Goal: Task Accomplishment & Management: Manage account settings

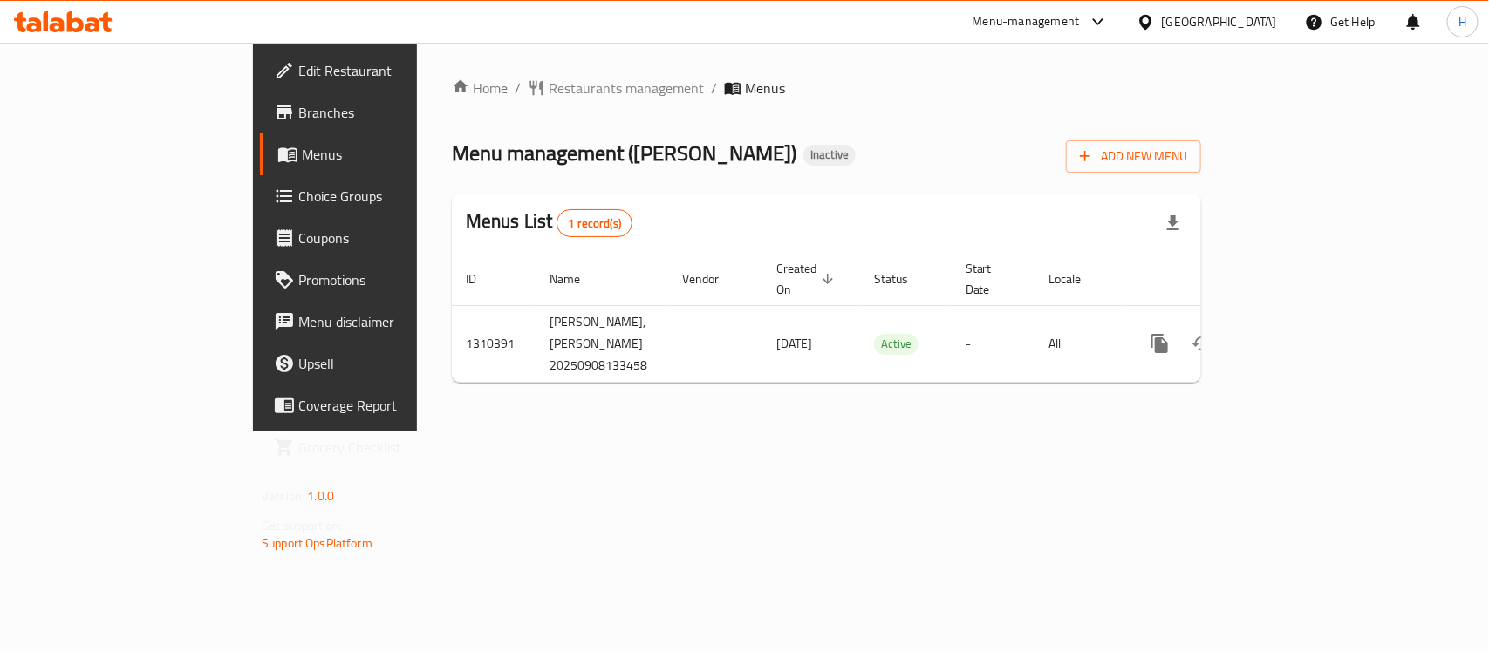
click at [298, 72] on span "Edit Restaurant" at bounding box center [392, 70] width 189 height 21
click at [1094, 159] on icon "button" at bounding box center [1084, 155] width 17 height 17
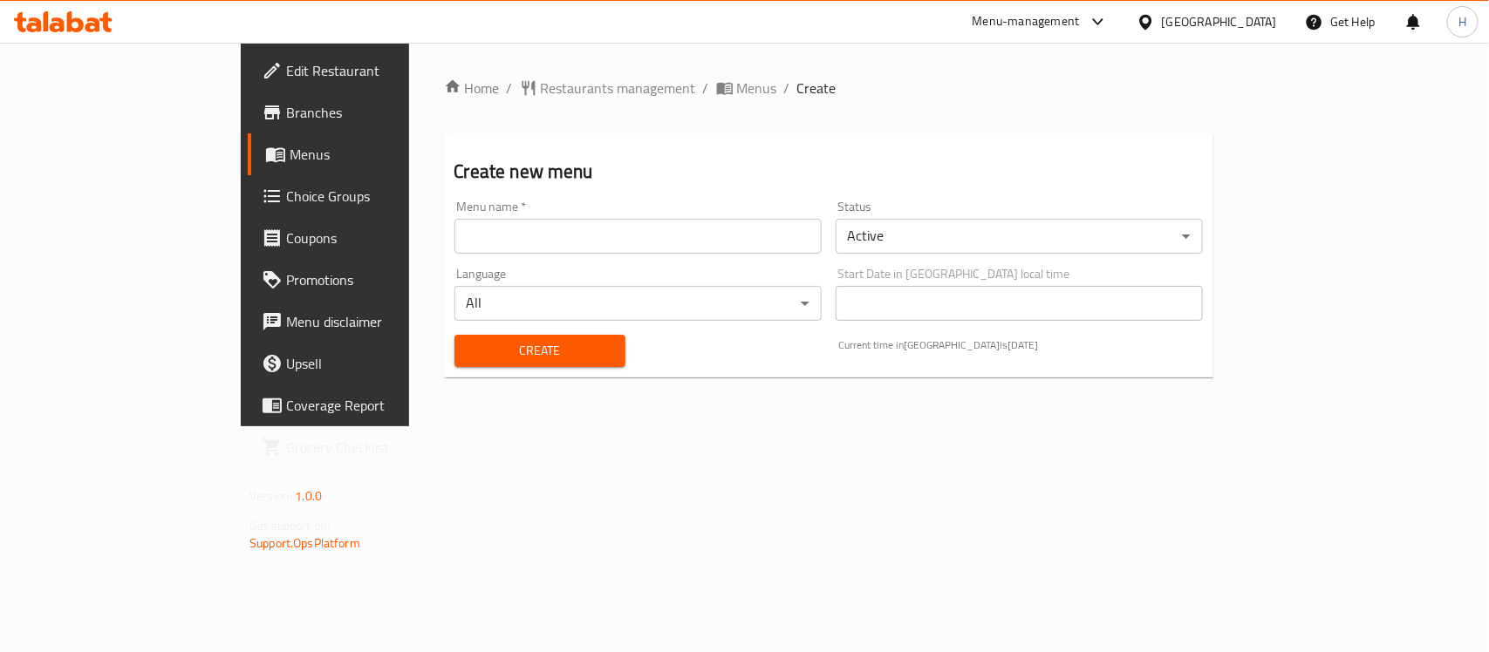
click at [571, 212] on div "Menu name   * Menu name *" at bounding box center [637, 227] width 367 height 53
click at [580, 242] on input "text" at bounding box center [637, 236] width 367 height 35
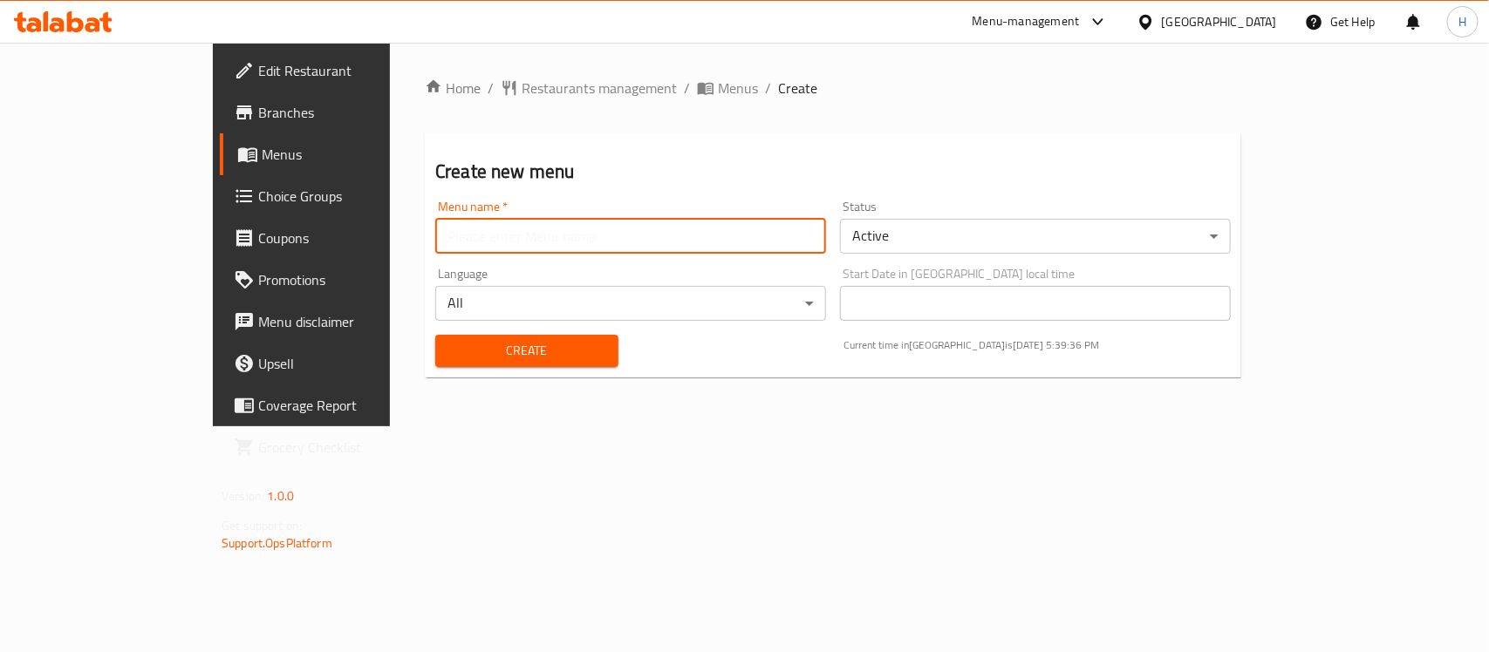
type input "Menu"
drag, startPoint x: 442, startPoint y: 340, endPoint x: 542, endPoint y: 337, distance: 99.5
click at [452, 340] on span "Create" at bounding box center [526, 351] width 155 height 22
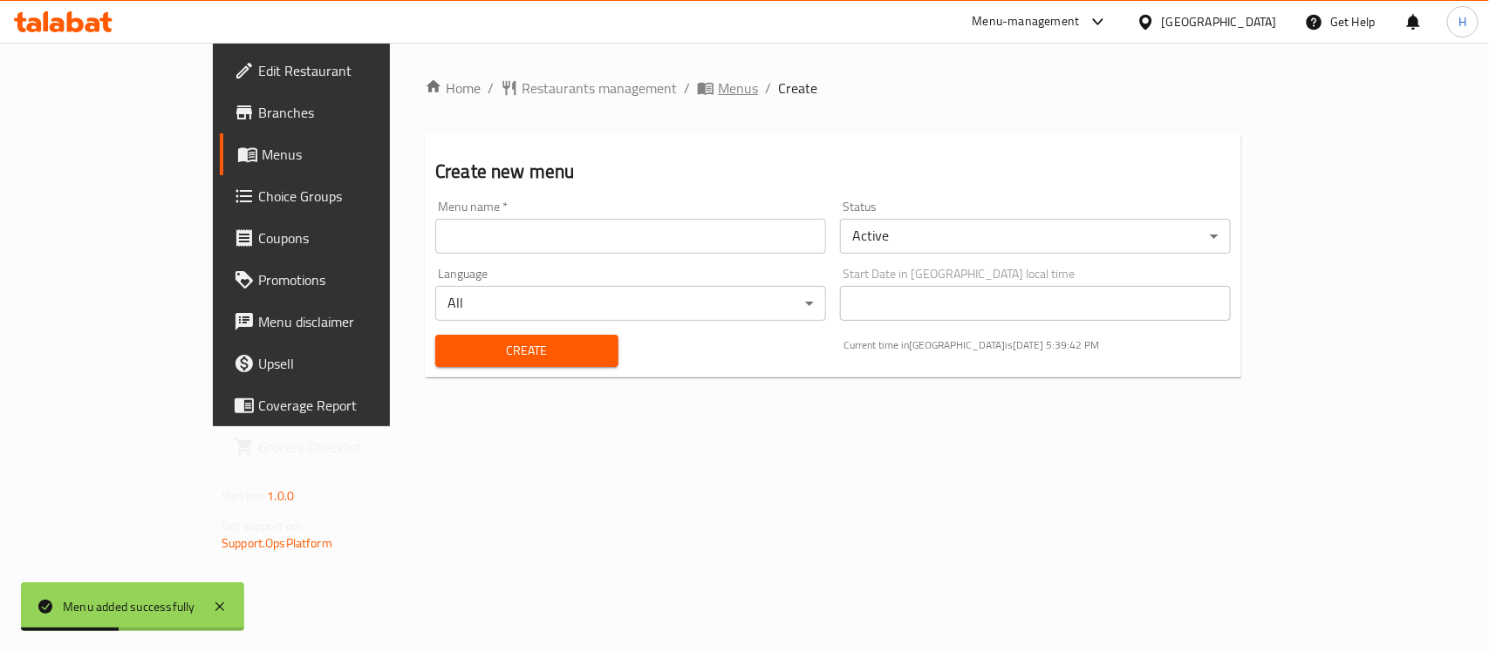
click at [718, 88] on span "Menus" at bounding box center [738, 88] width 40 height 21
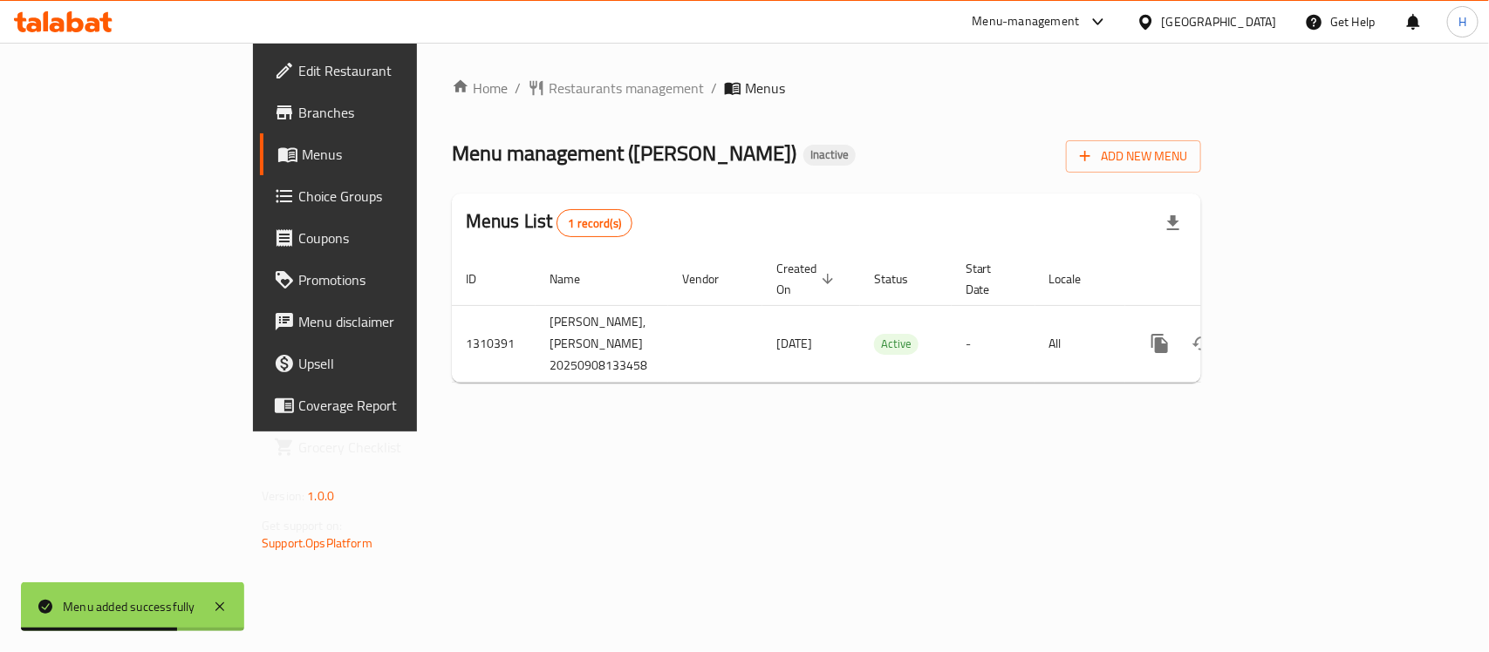
click at [932, 159] on div "Menu management ( Farooj Al Shawaya ) Inactive Add New Menu" at bounding box center [826, 152] width 749 height 39
click at [1096, 180] on div "Home / Restaurants management / Menus Menu management ( Farooj Al Shawaya ) Ina…" at bounding box center [826, 237] width 749 height 319
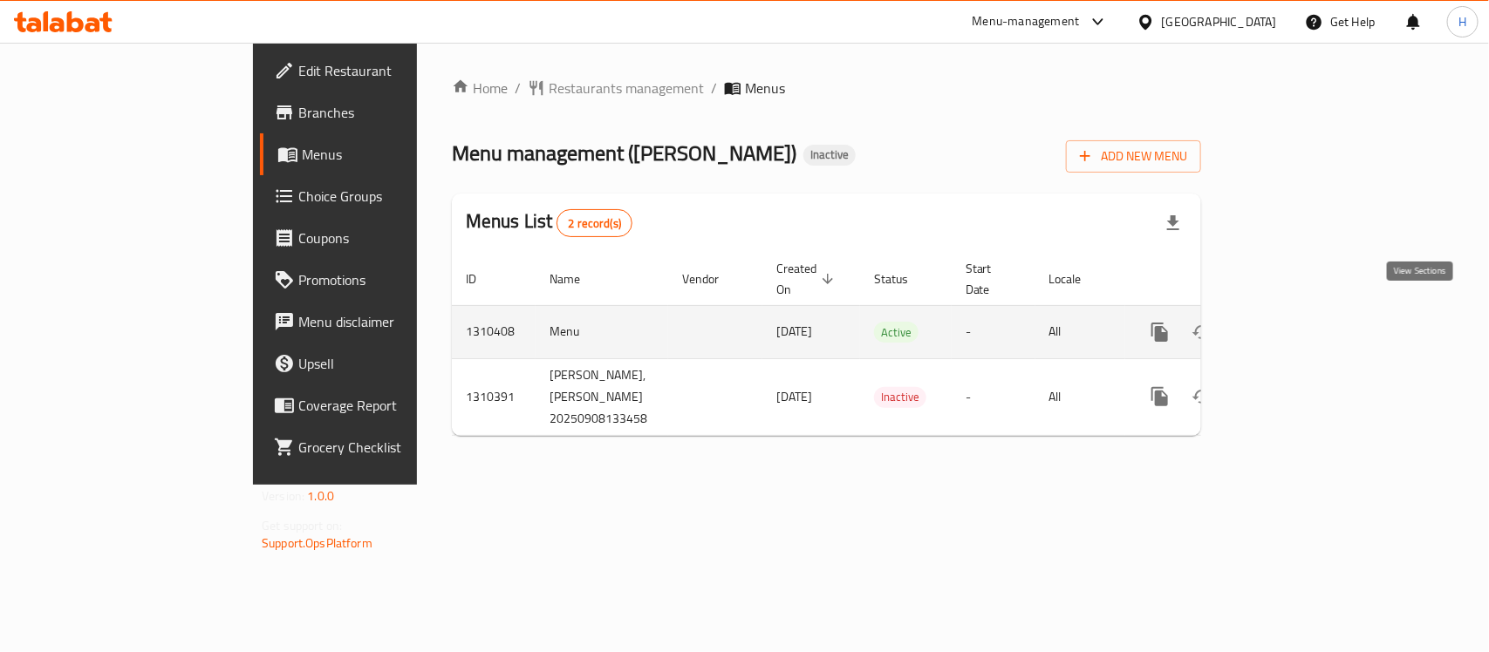
click at [1307, 311] on link "enhanced table" at bounding box center [1286, 332] width 42 height 42
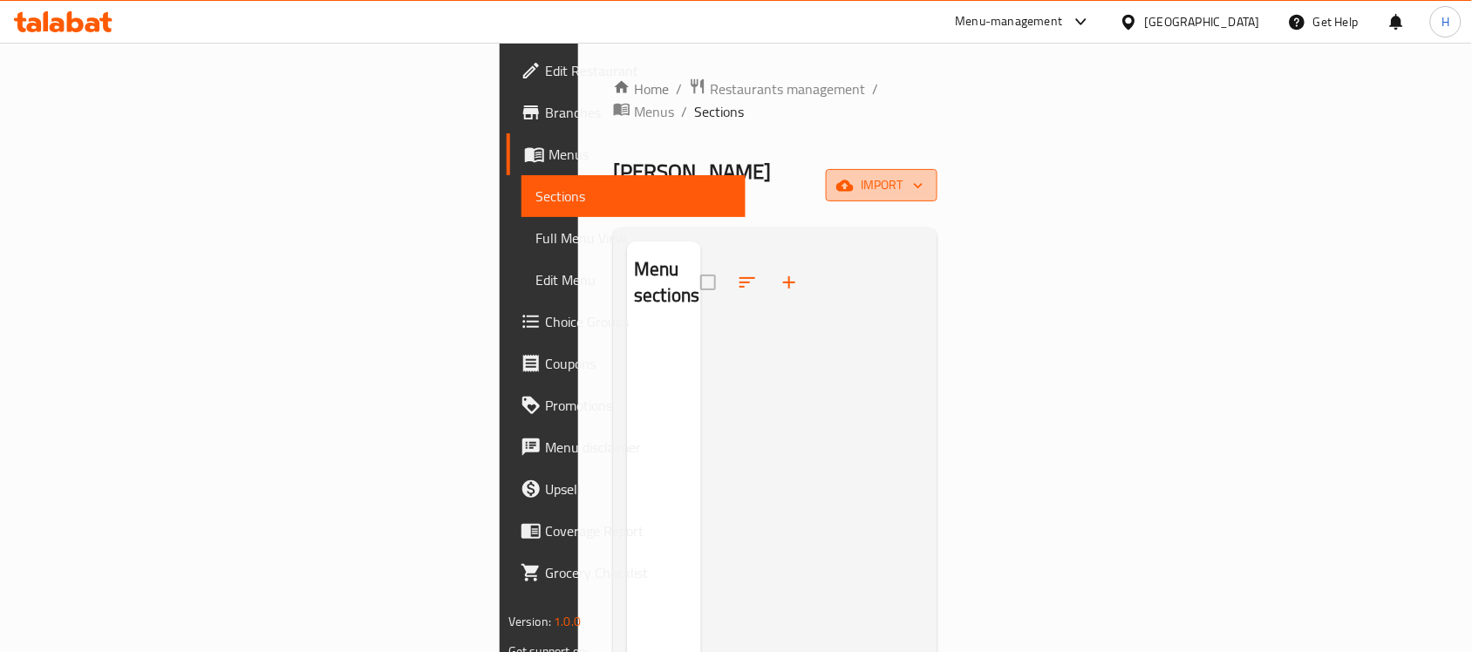
click at [924, 174] on span "import" at bounding box center [882, 185] width 84 height 22
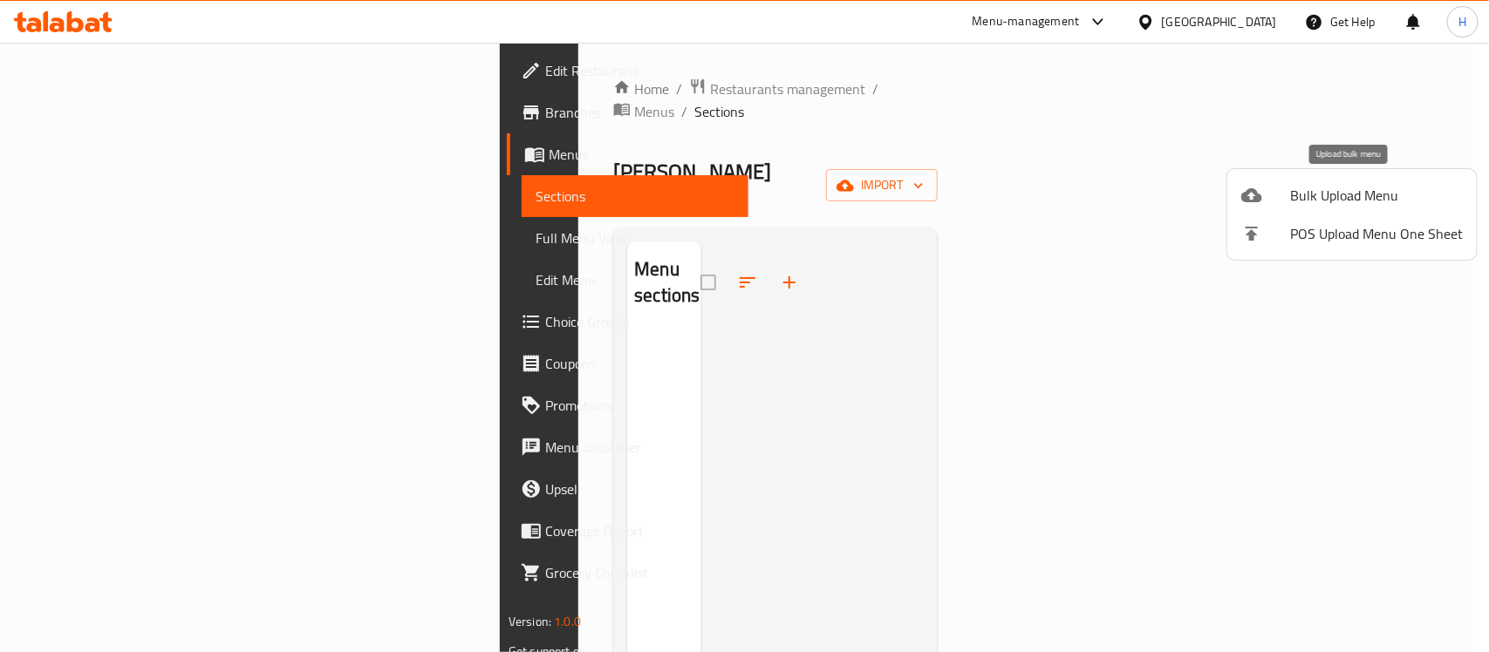
click at [1256, 201] on icon at bounding box center [1251, 195] width 21 height 14
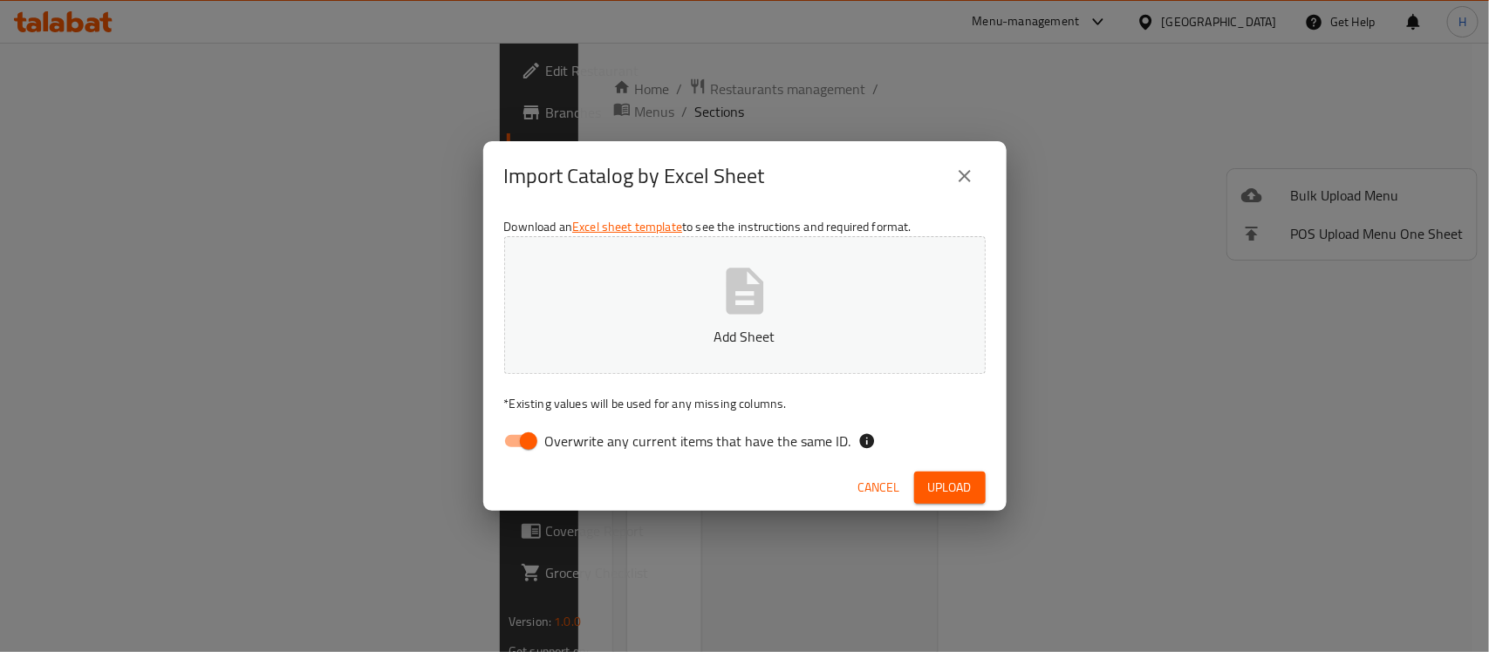
click at [651, 437] on span "Overwrite any current items that have the same ID." at bounding box center [698, 441] width 306 height 21
click at [578, 437] on input "Overwrite any current items that have the same ID." at bounding box center [528, 441] width 99 height 33
checkbox input "false"
click at [973, 478] on button "Upload" at bounding box center [950, 488] width 72 height 32
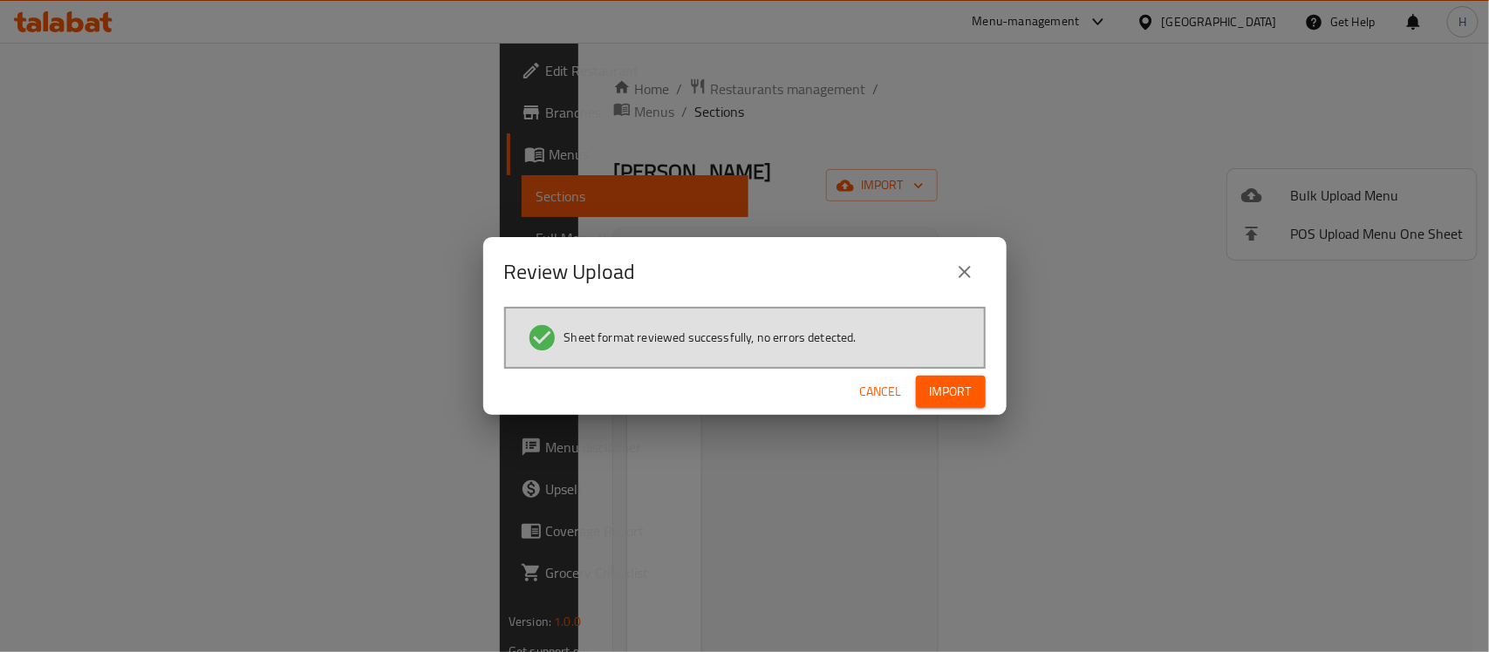
click at [962, 399] on span "Import" at bounding box center [951, 392] width 42 height 22
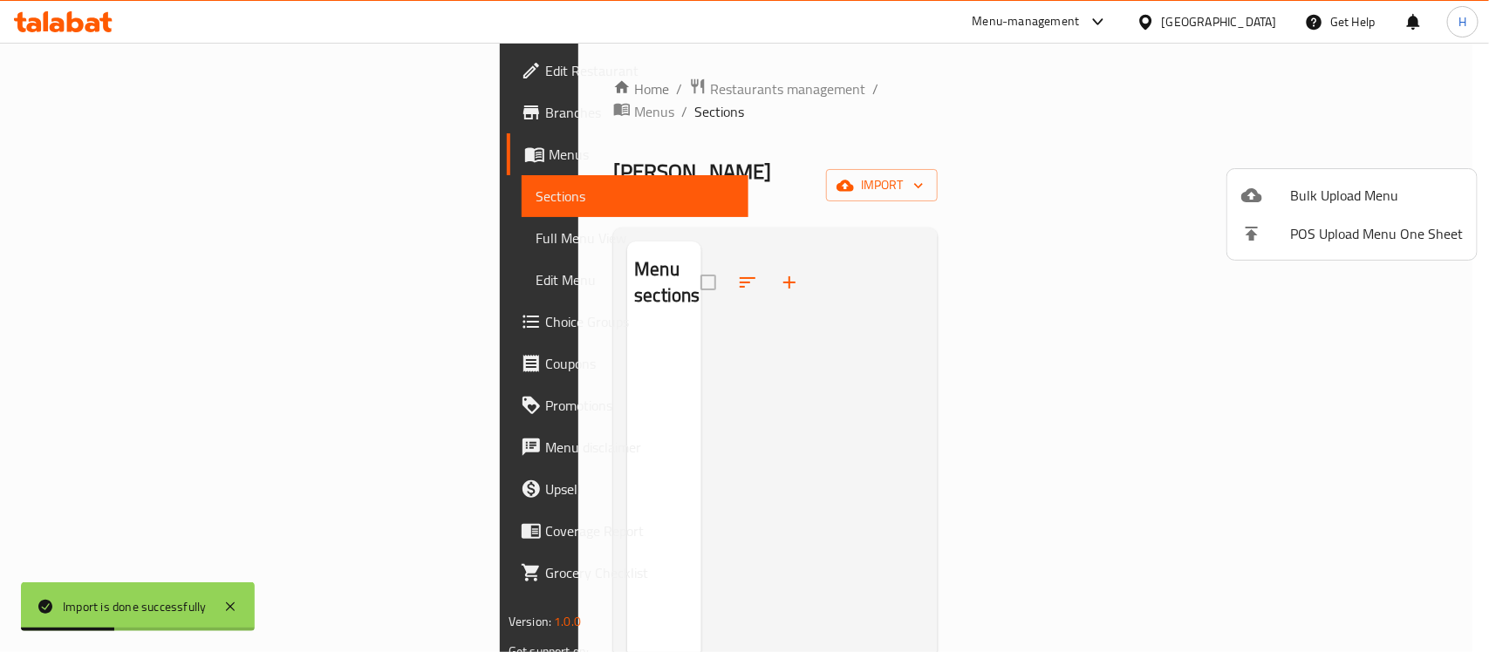
click at [952, 103] on div at bounding box center [744, 326] width 1489 height 652
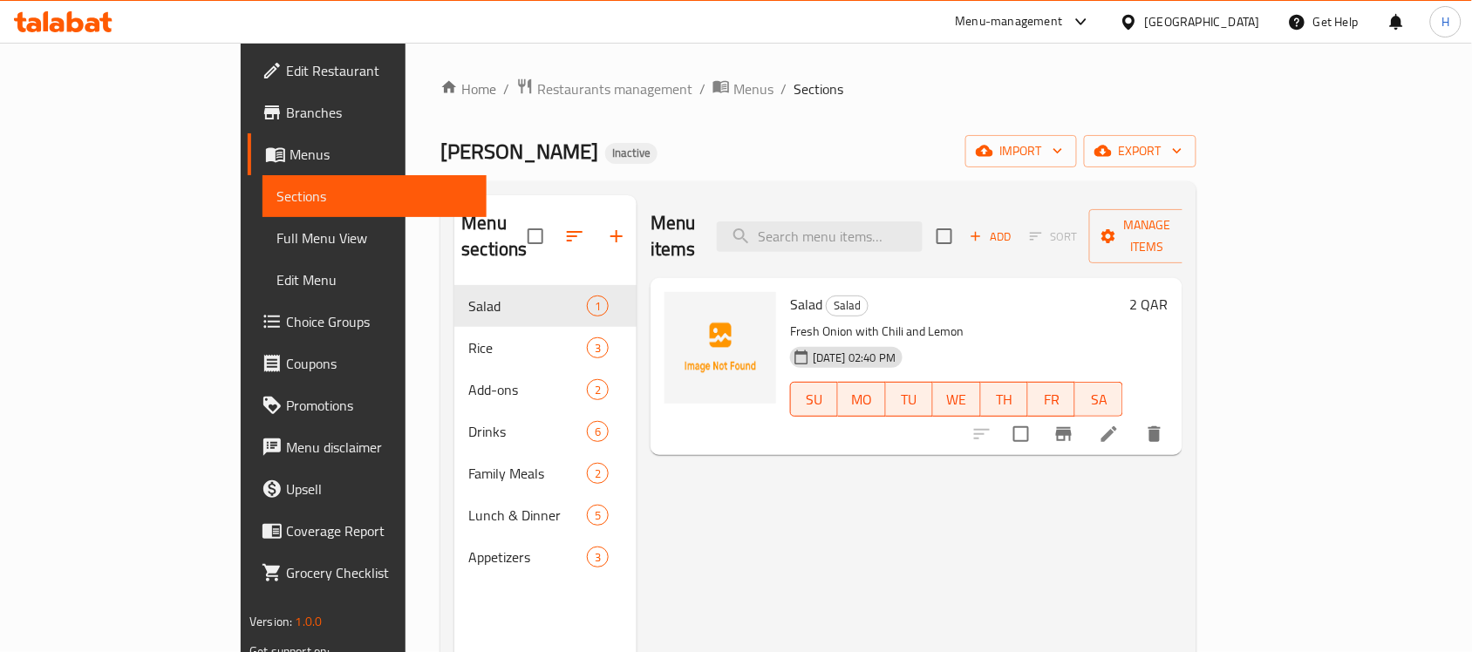
click at [277, 240] on span "Full Menu View" at bounding box center [375, 238] width 196 height 21
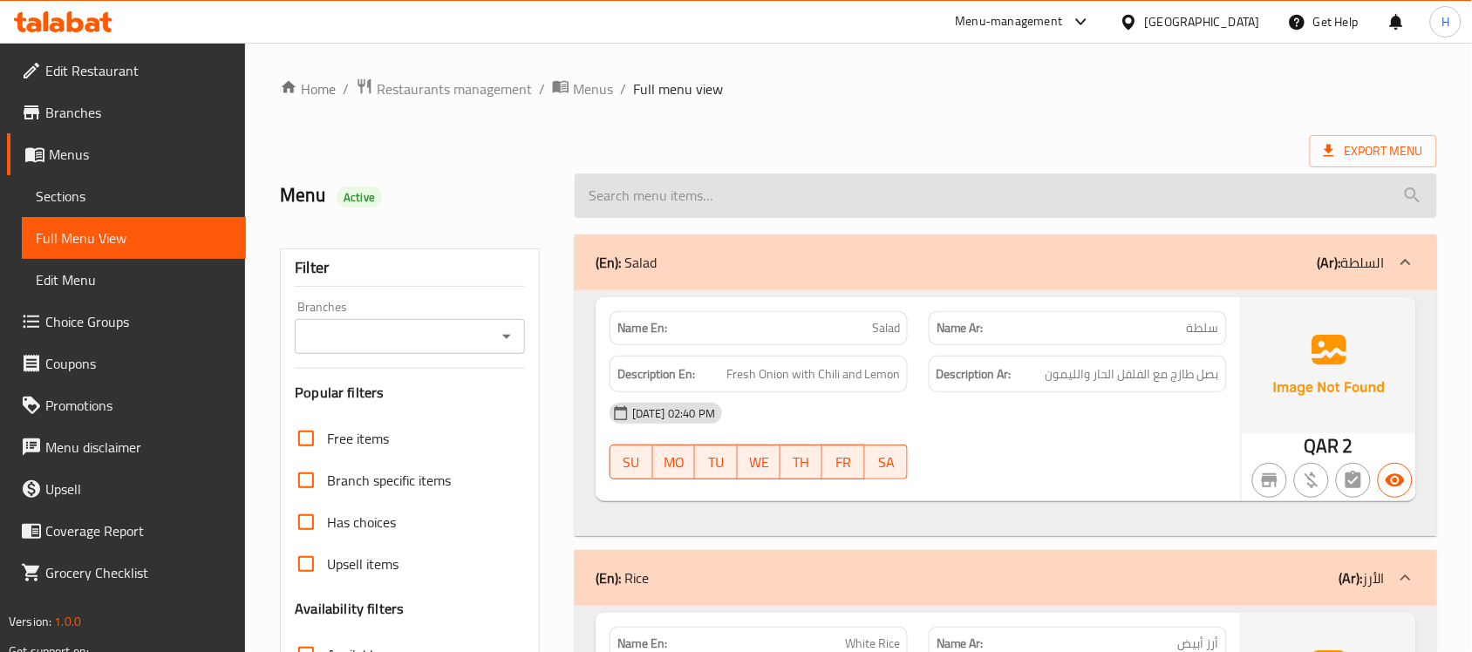
click at [1003, 176] on input "search" at bounding box center [1006, 196] width 863 height 44
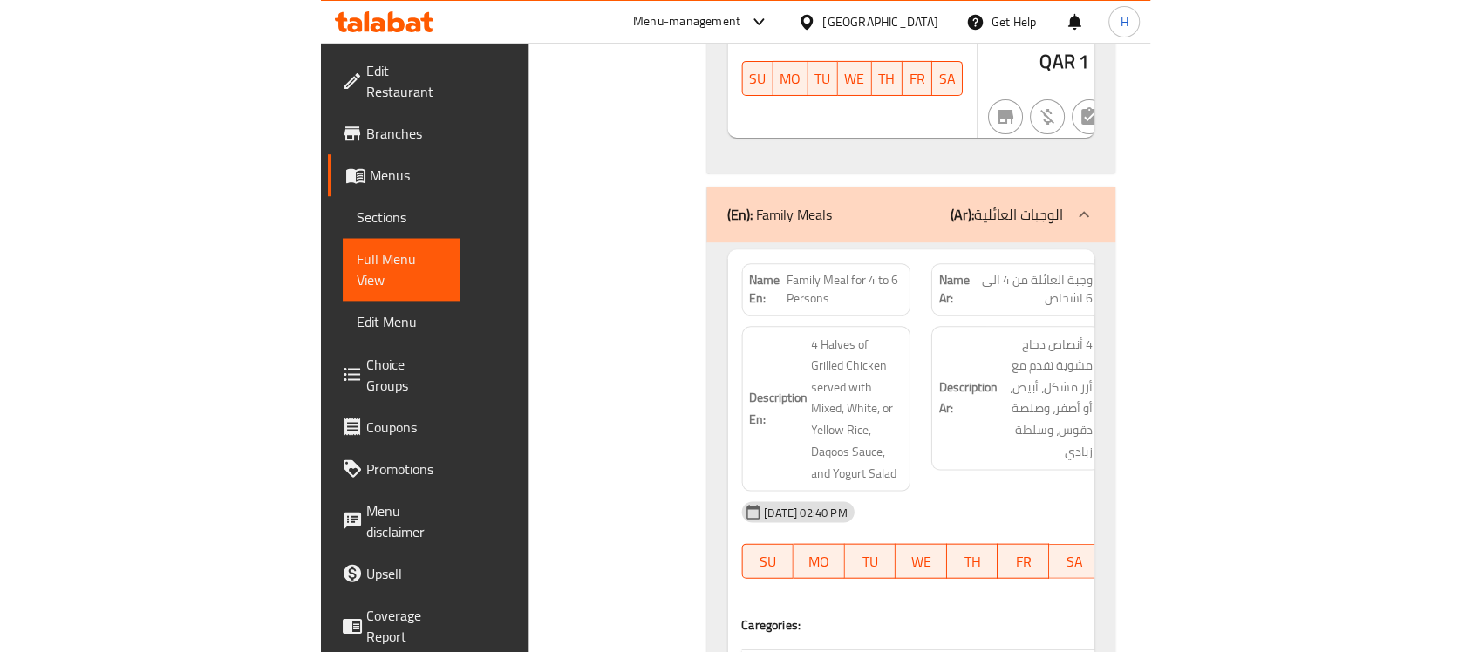
scroll to position [4470, 0]
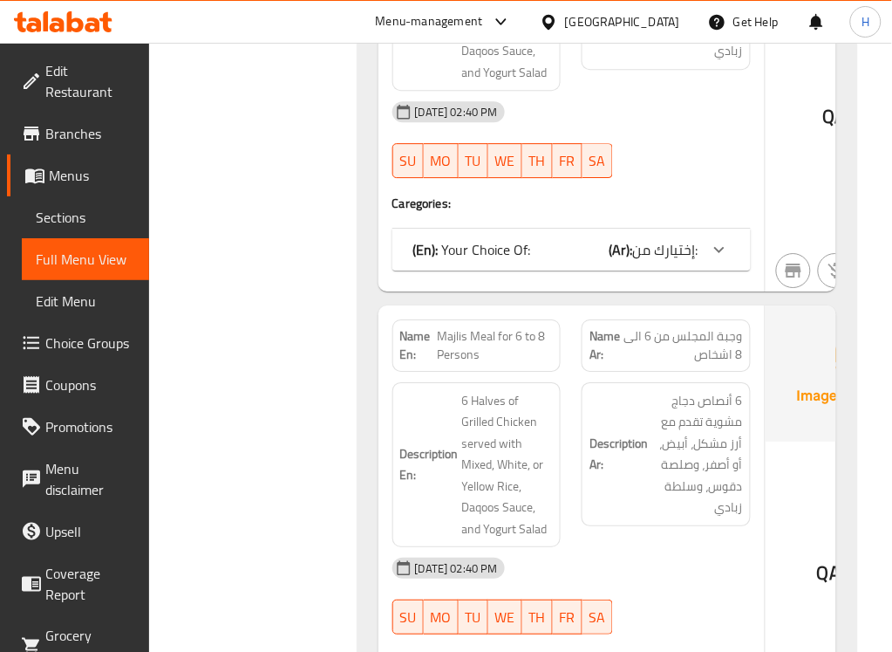
click at [809, 160] on div "QAR 94" at bounding box center [853, 70] width 174 height 442
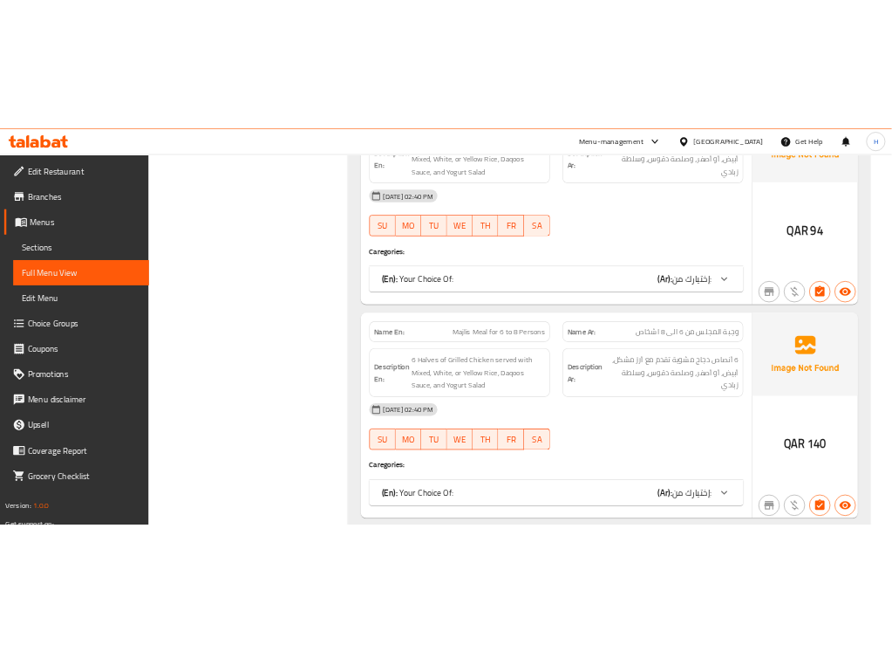
scroll to position [3390, 0]
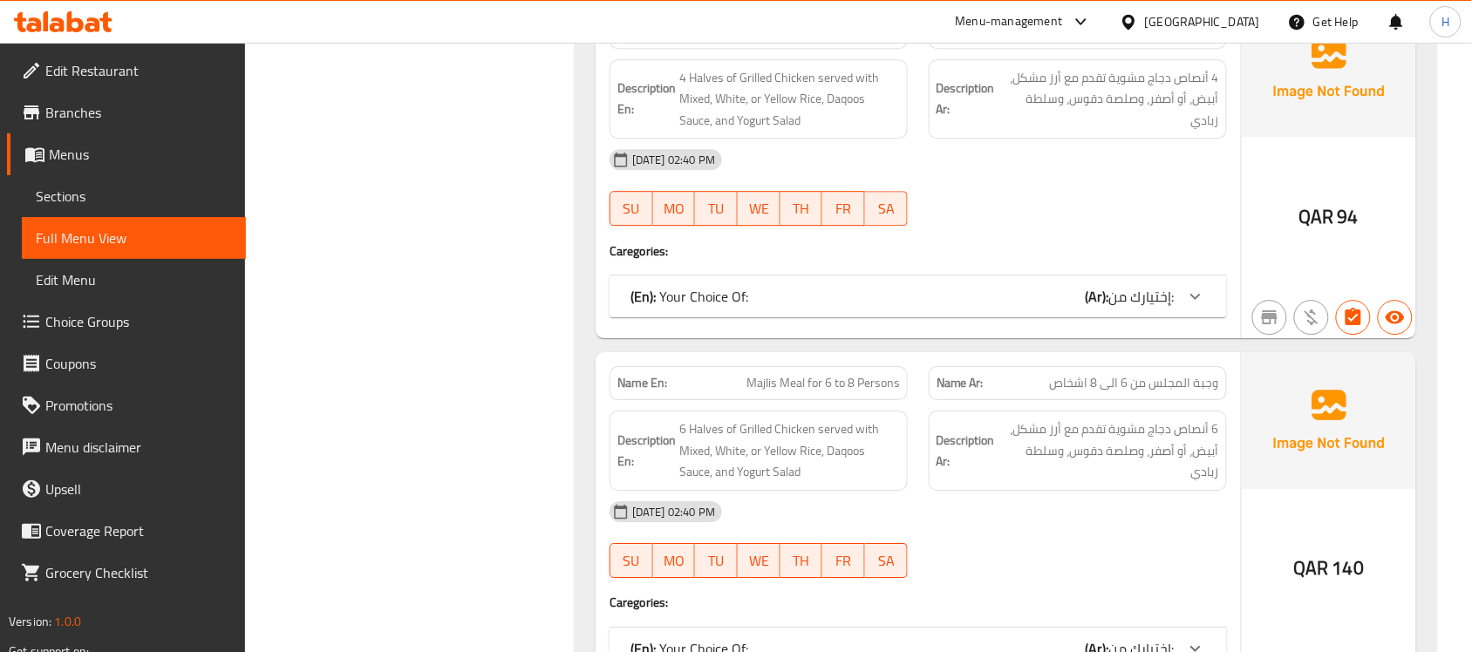
click at [768, 255] on div "Name En: Family Meal for 4 to 6 Persons Name Ar: وجبة العائلة من 4 الى 6 اشخاص …" at bounding box center [918, 170] width 645 height 338
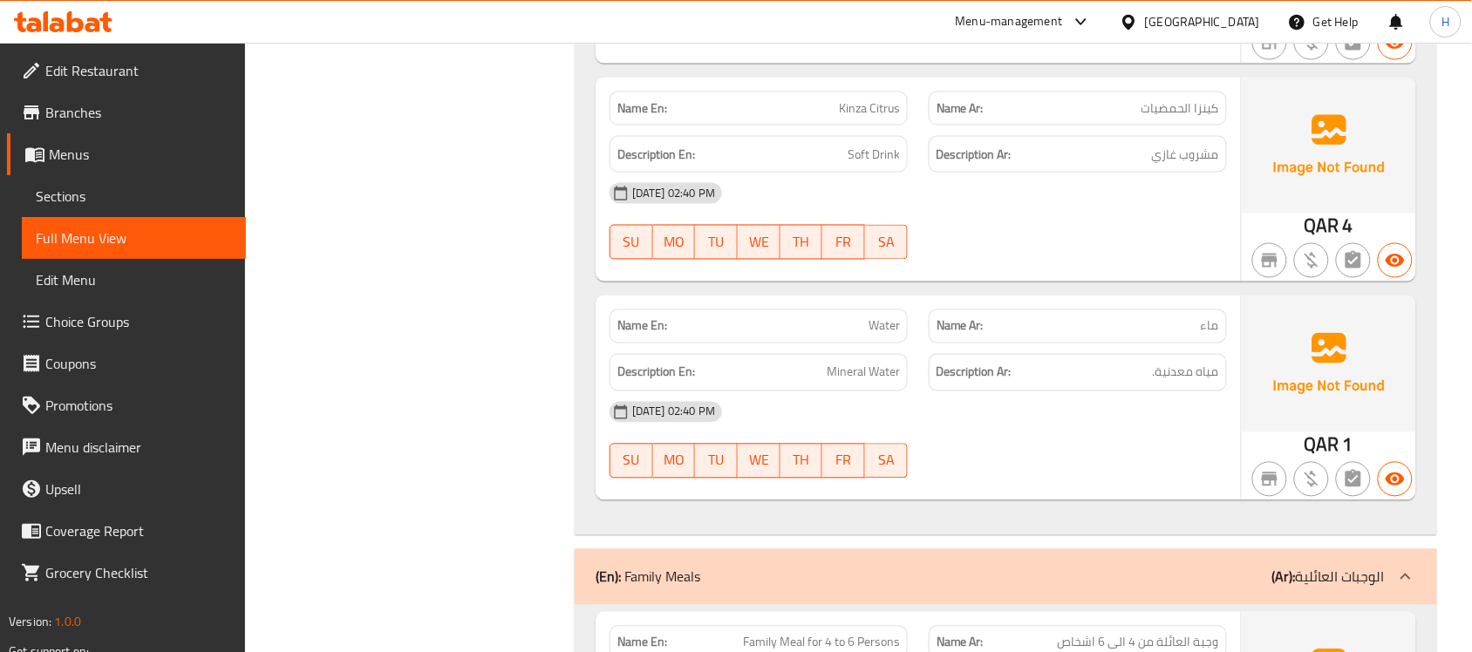
scroll to position [0, 0]
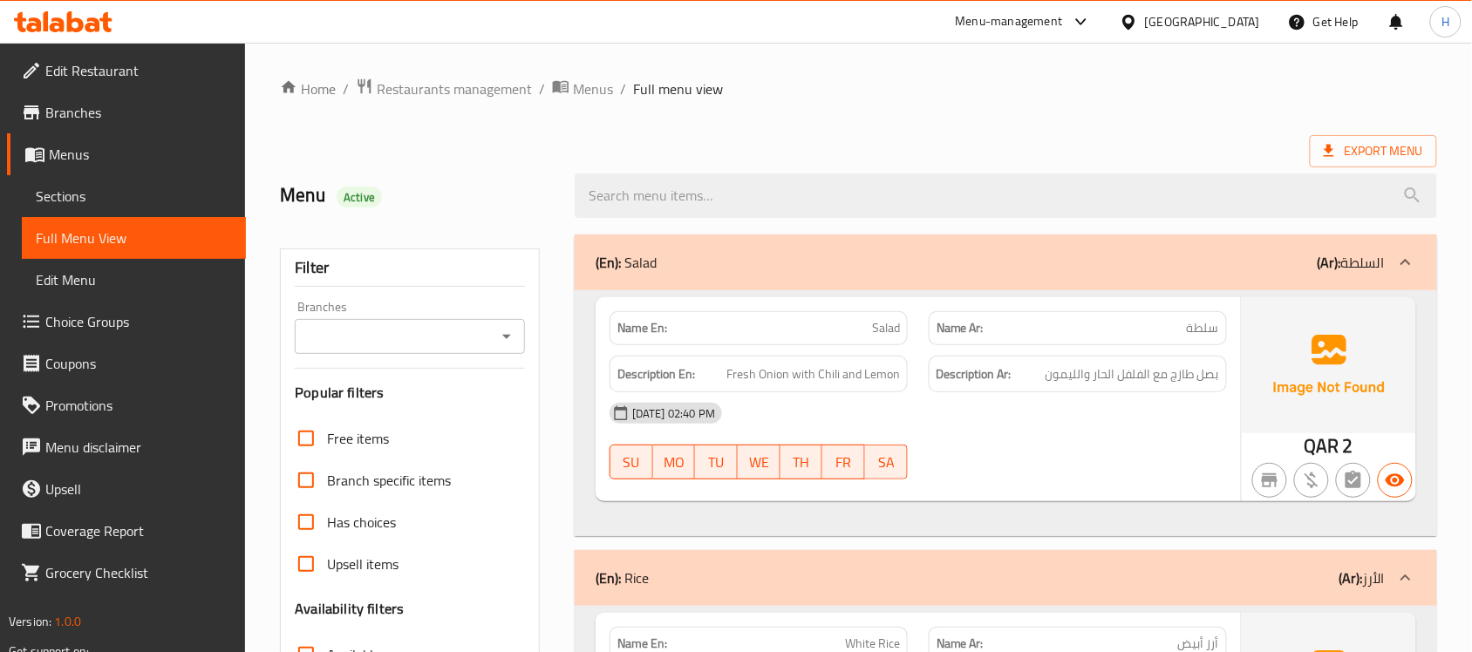
click at [490, 160] on div "Menu Active" at bounding box center [417, 196] width 295 height 78
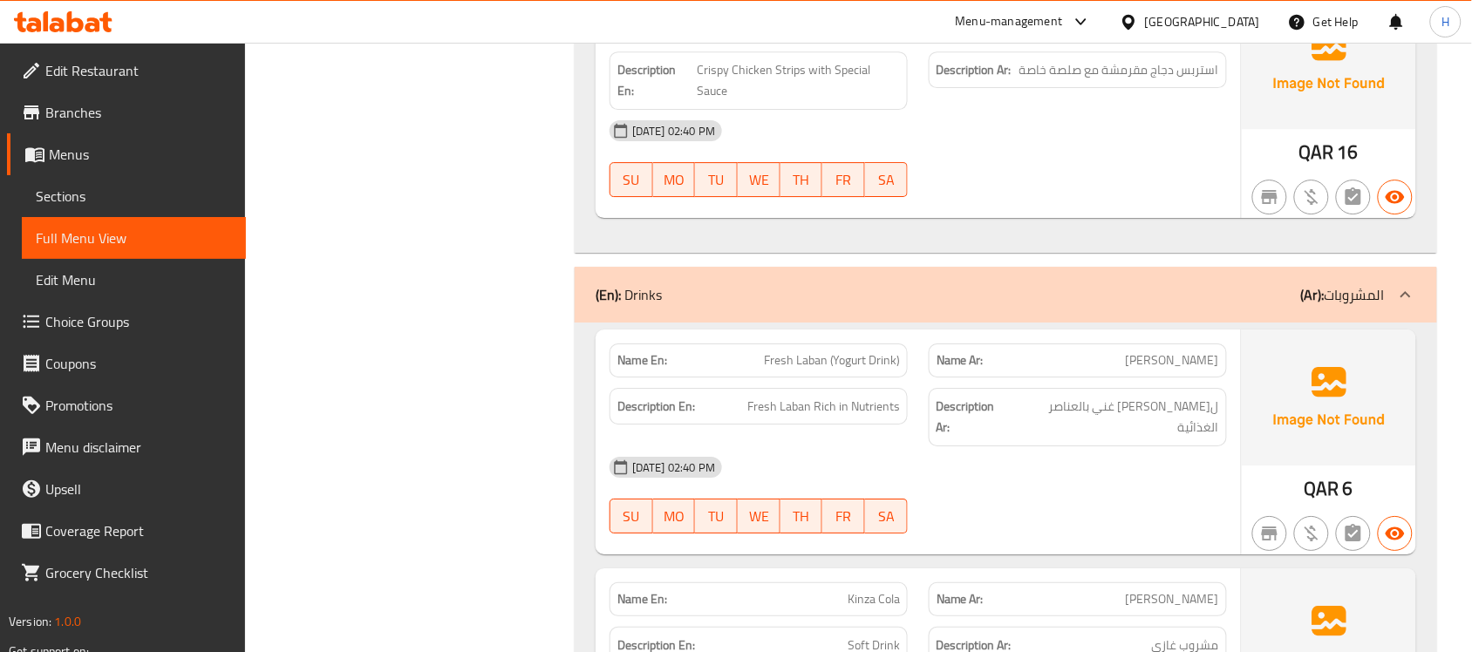
scroll to position [1635, 0]
click at [836, 367] on span "Fresh Laban (Yogurt Drink)" at bounding box center [832, 358] width 136 height 18
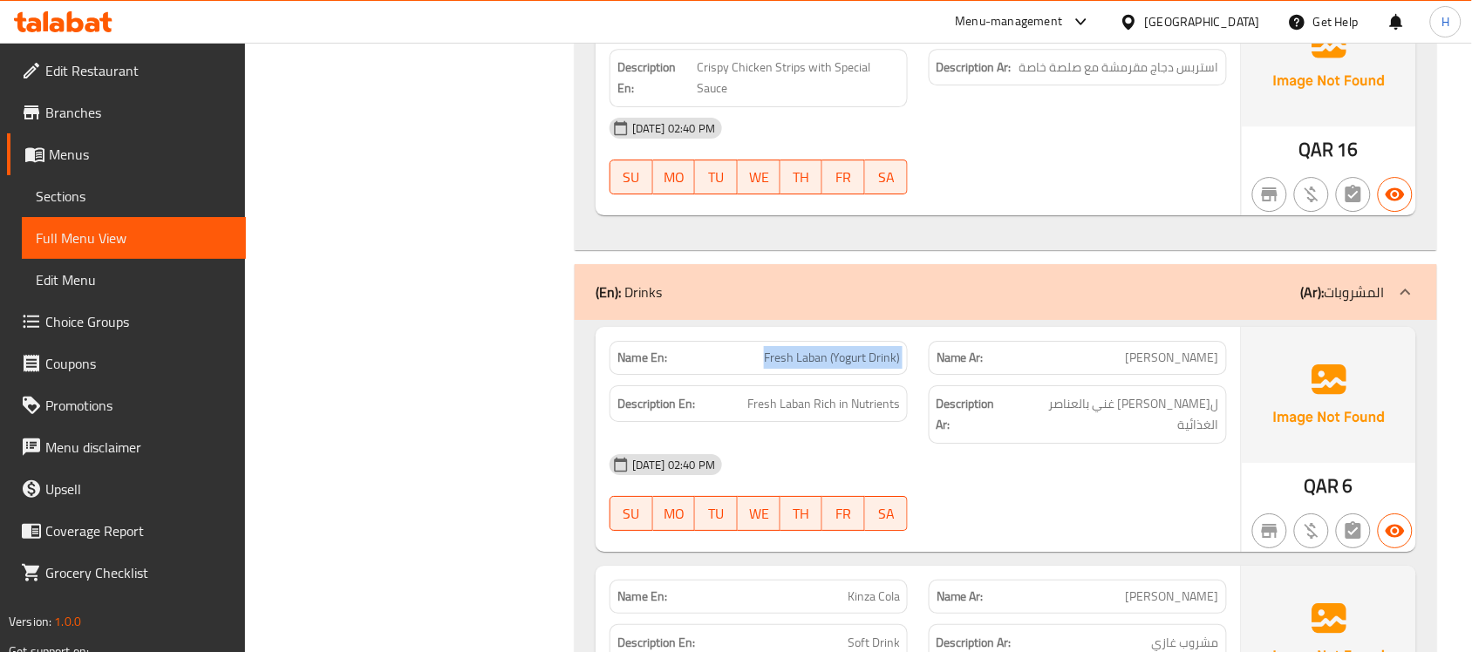
click at [836, 367] on span "Fresh Laban (Yogurt Drink)" at bounding box center [832, 358] width 136 height 18
copy span "Fresh Laban (Yogurt Drink)"
click at [918, 377] on div "Name Ar: لبن طازج" at bounding box center [1077, 358] width 319 height 55
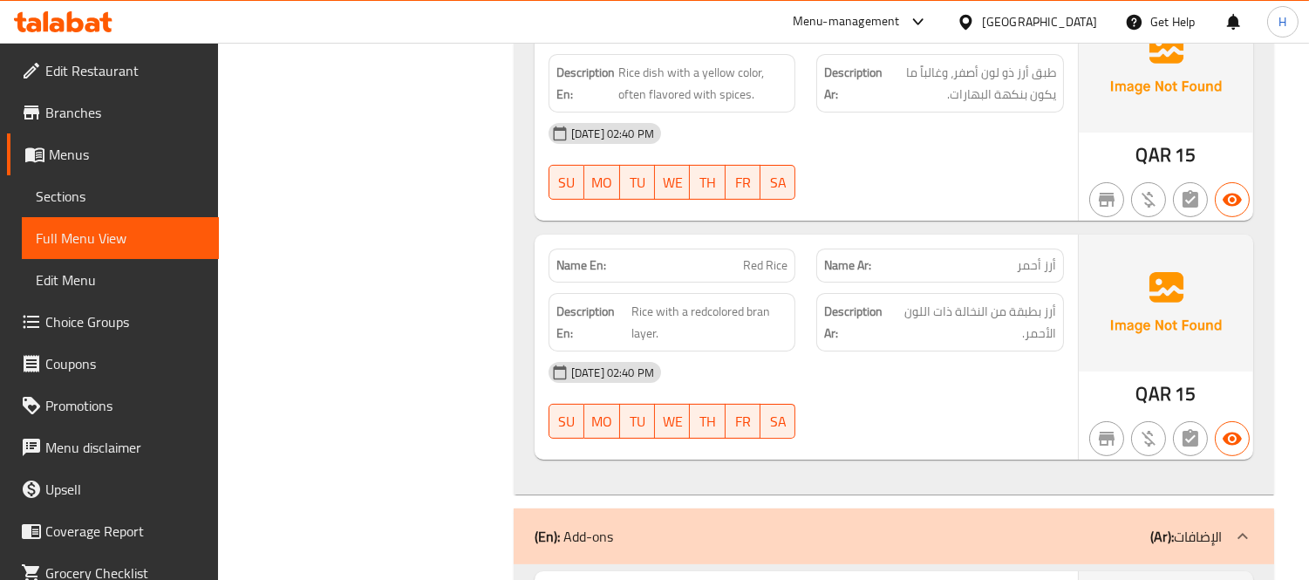
scroll to position [872, 0]
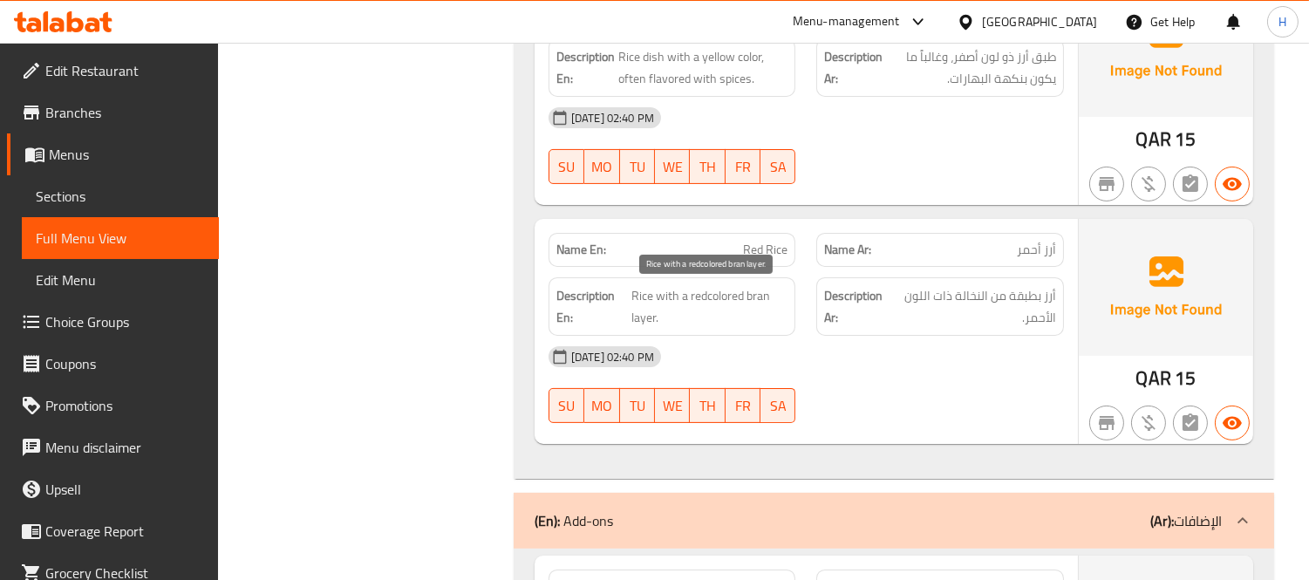
click at [693, 297] on span "Rice with a redcolored bran layer." at bounding box center [710, 306] width 156 height 43
copy span "Rice with a redcolored bran layer."
click at [794, 242] on div "Name En: Red Rice" at bounding box center [673, 250] width 248 height 34
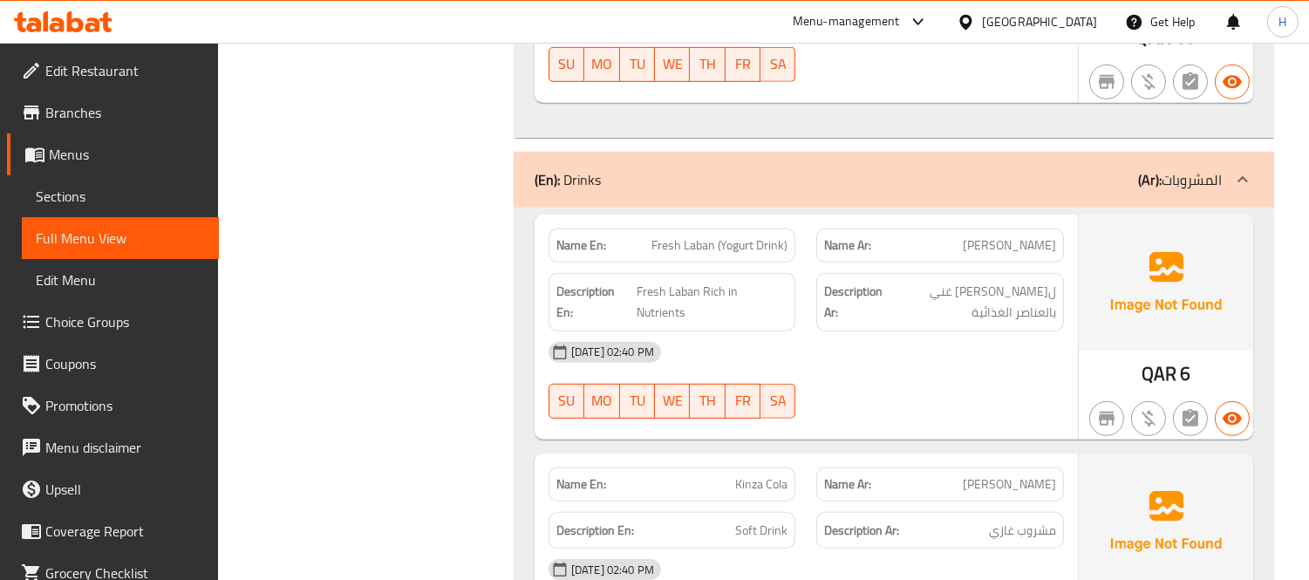
scroll to position [1841, 0]
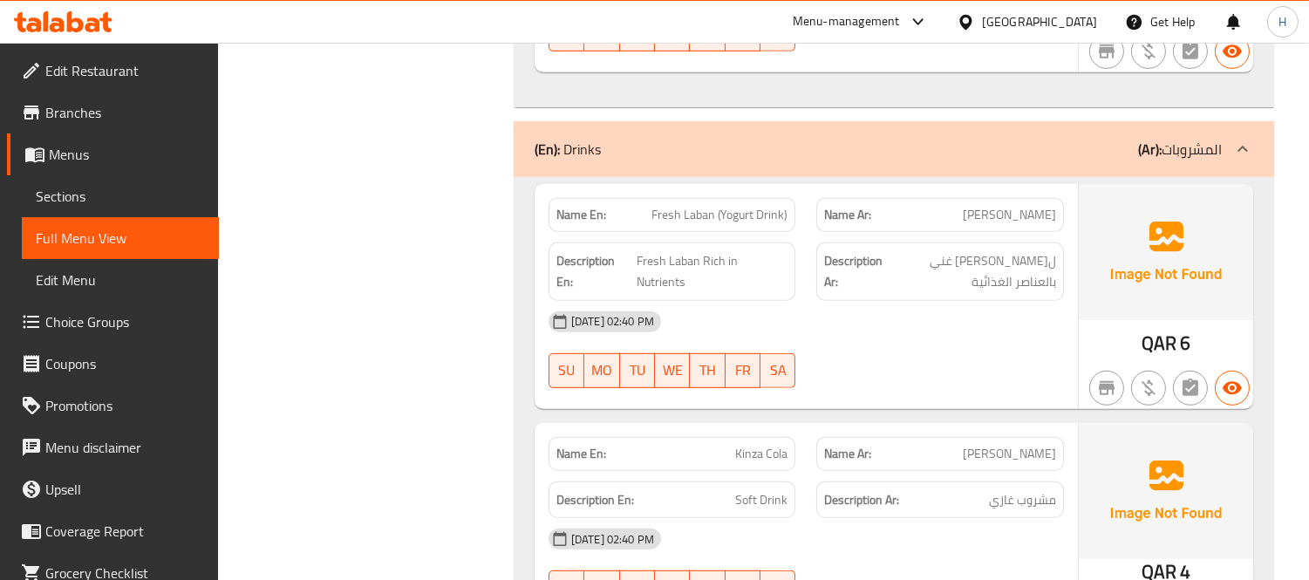
click at [718, 206] on span "Fresh Laban (Yogurt Drink)" at bounding box center [720, 215] width 136 height 18
copy span "Fresh Laban (Yogurt Drink)"
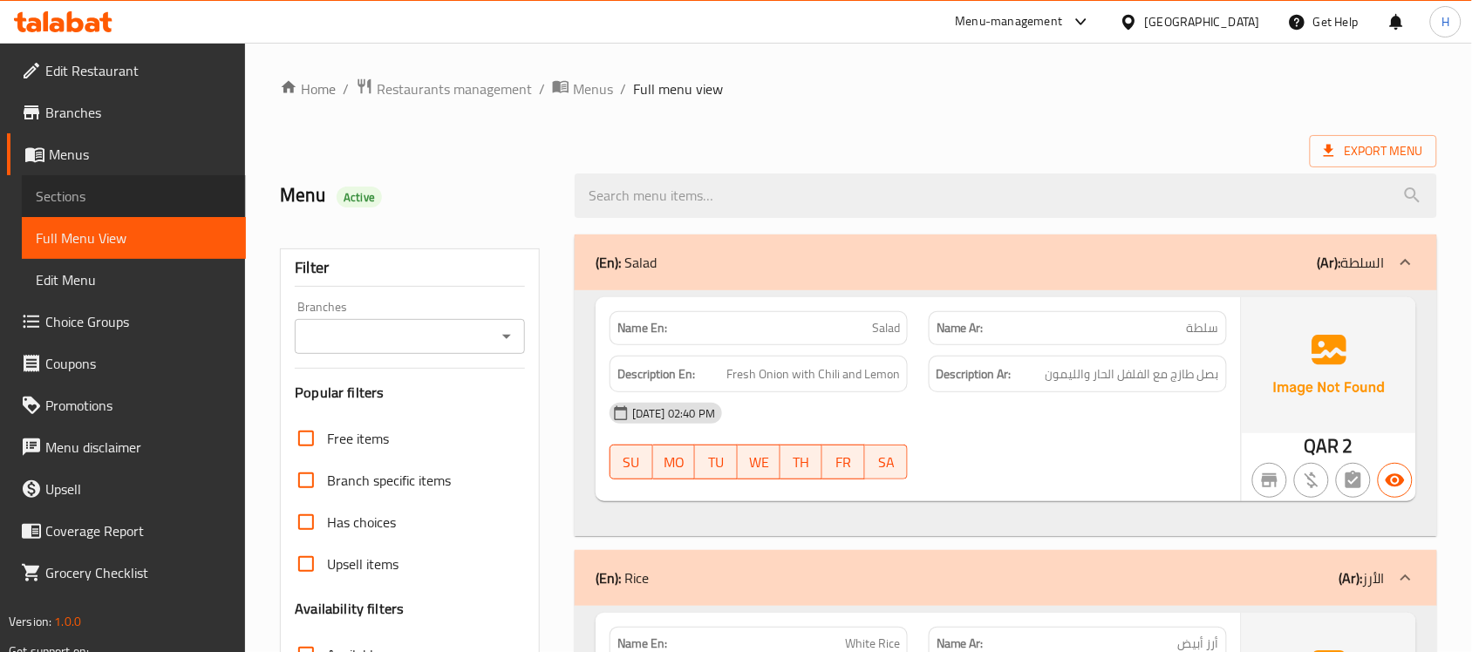
click at [103, 194] on span "Sections" at bounding box center [134, 196] width 196 height 21
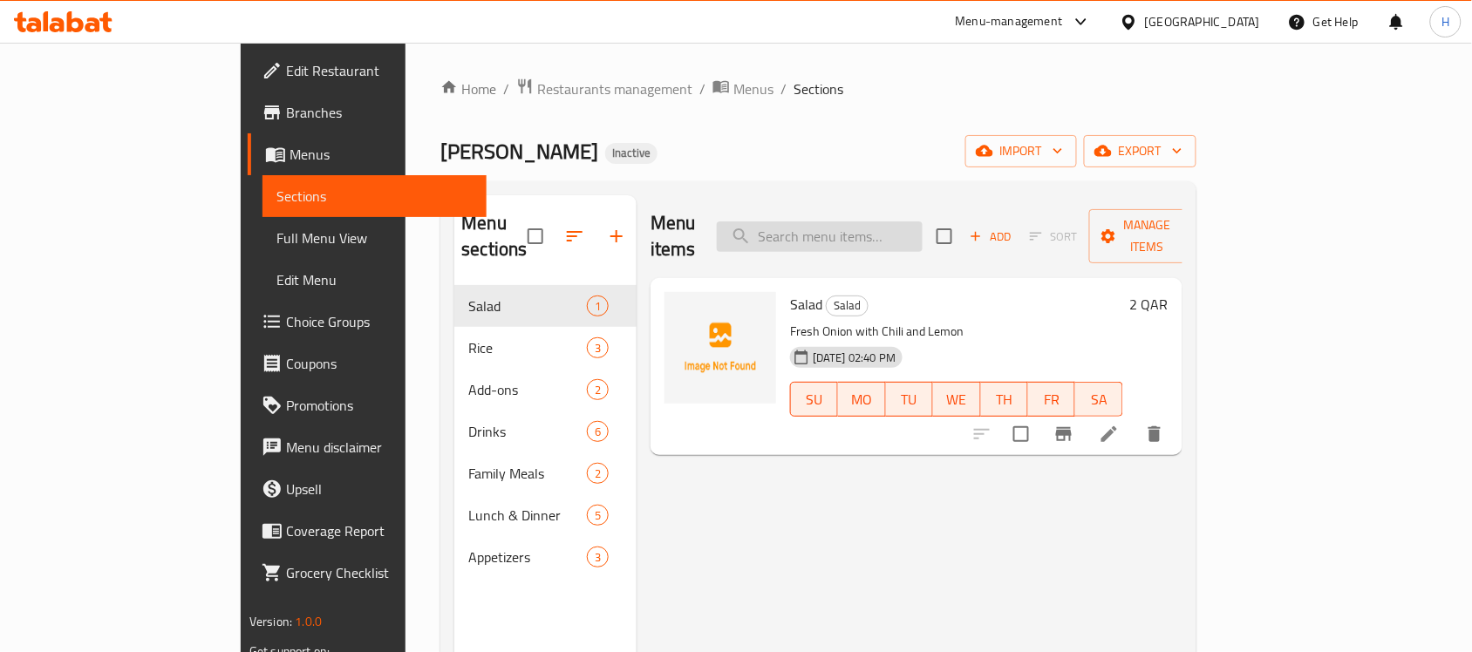
click at [890, 228] on input "search" at bounding box center [820, 237] width 206 height 31
paste input "Fresh Laban (Yogurt Drink)"
type input "Fresh Laban (Yogurt Drink)"
click at [1120, 424] on icon at bounding box center [1109, 434] width 21 height 21
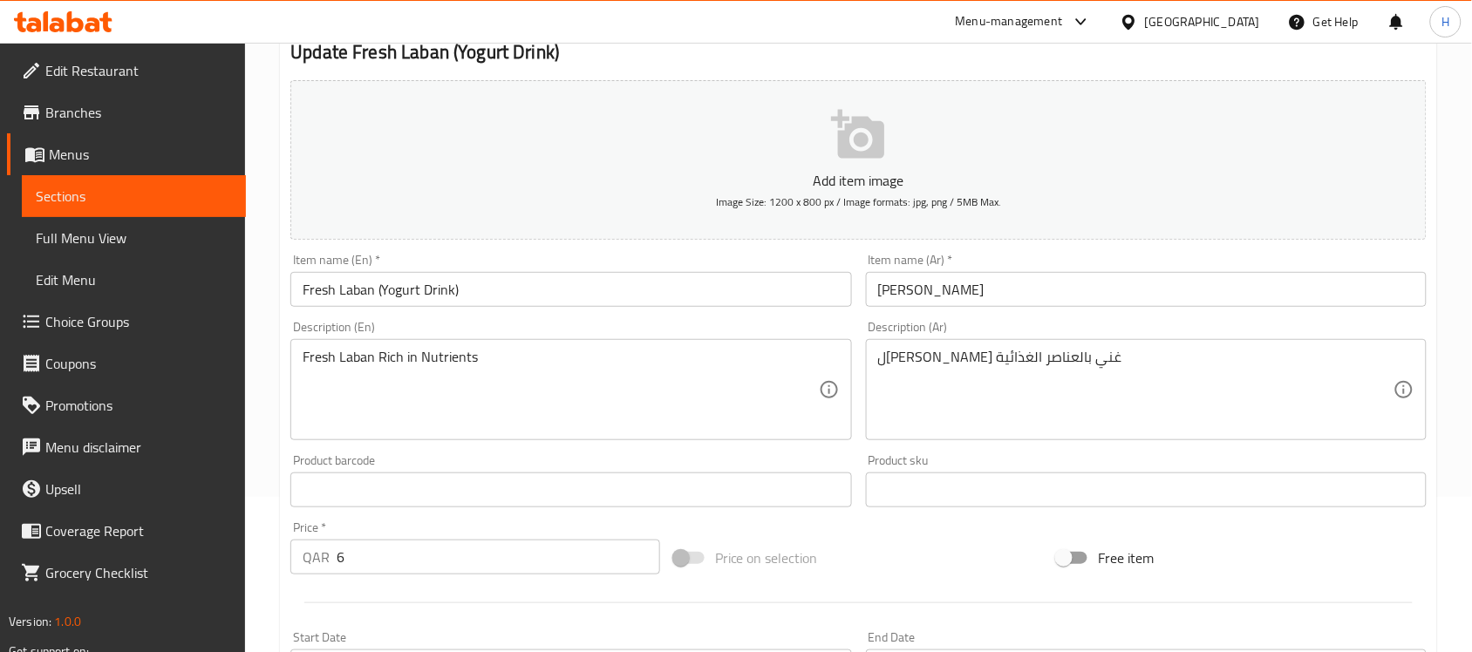
scroll to position [327, 0]
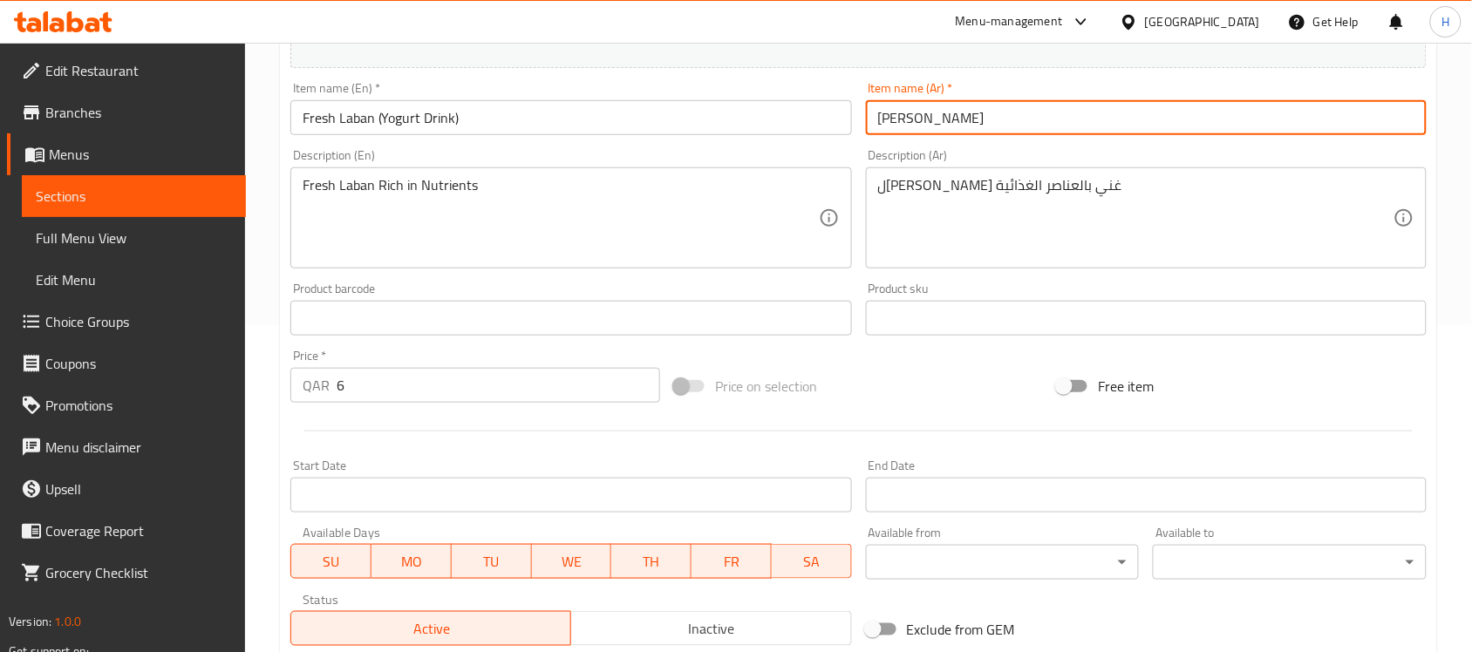
click at [930, 112] on input "لبن طازج" at bounding box center [1146, 117] width 561 height 35
drag, startPoint x: 930, startPoint y: 112, endPoint x: 884, endPoint y: 119, distance: 46.8
click at [884, 119] on input "لبن طازج" at bounding box center [1146, 117] width 561 height 35
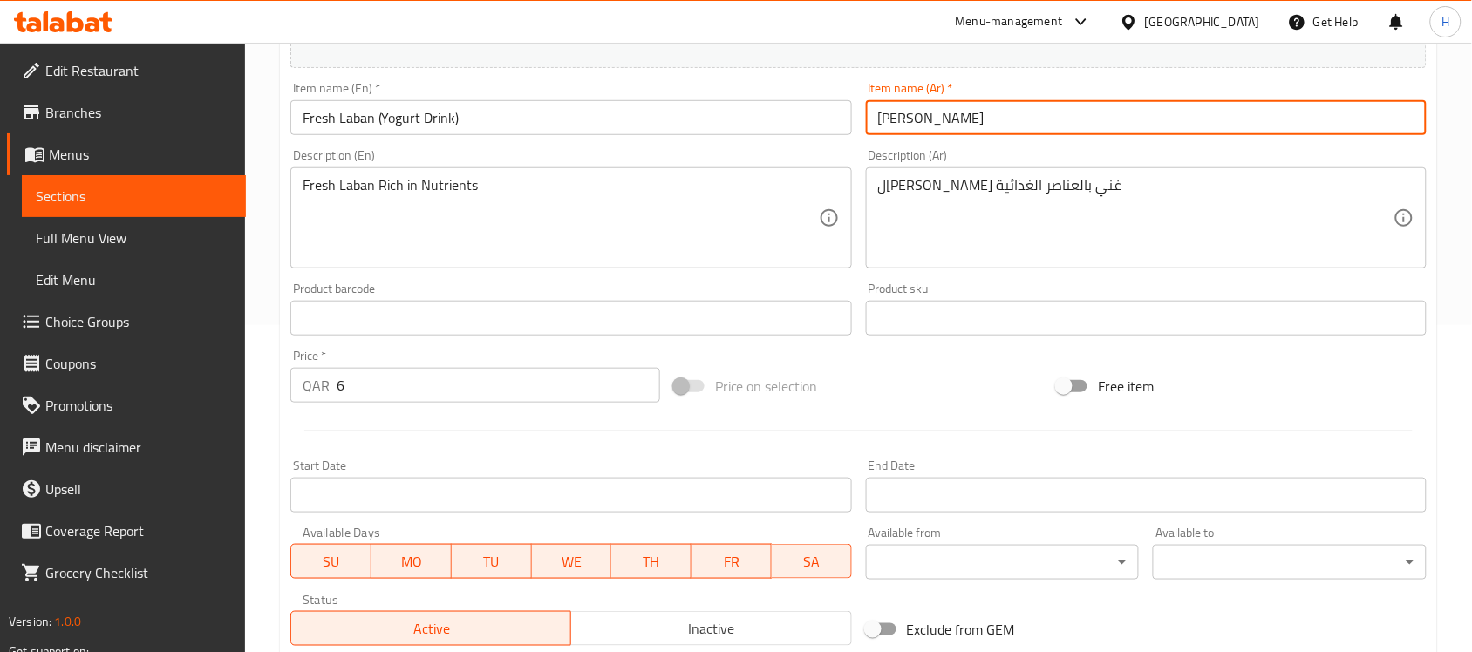
click at [884, 119] on input "لبن طازج" at bounding box center [1146, 117] width 561 height 35
click at [1009, 122] on input "لبن طازج" at bounding box center [1146, 117] width 561 height 35
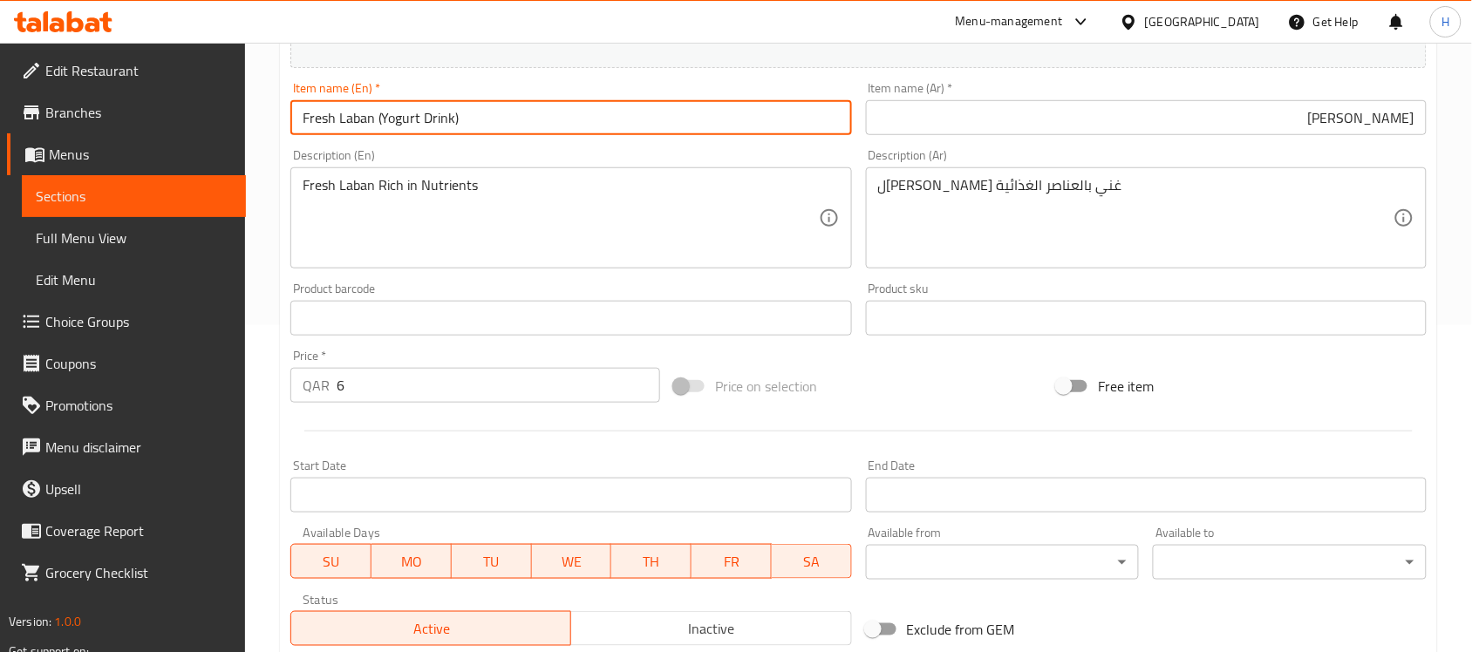
drag, startPoint x: 376, startPoint y: 116, endPoint x: 565, endPoint y: 116, distance: 189.3
click at [565, 116] on input "Fresh Laban (Yogurt Drink)" at bounding box center [570, 117] width 561 height 35
click at [1231, 113] on input "لبن طازج" at bounding box center [1146, 117] width 561 height 35
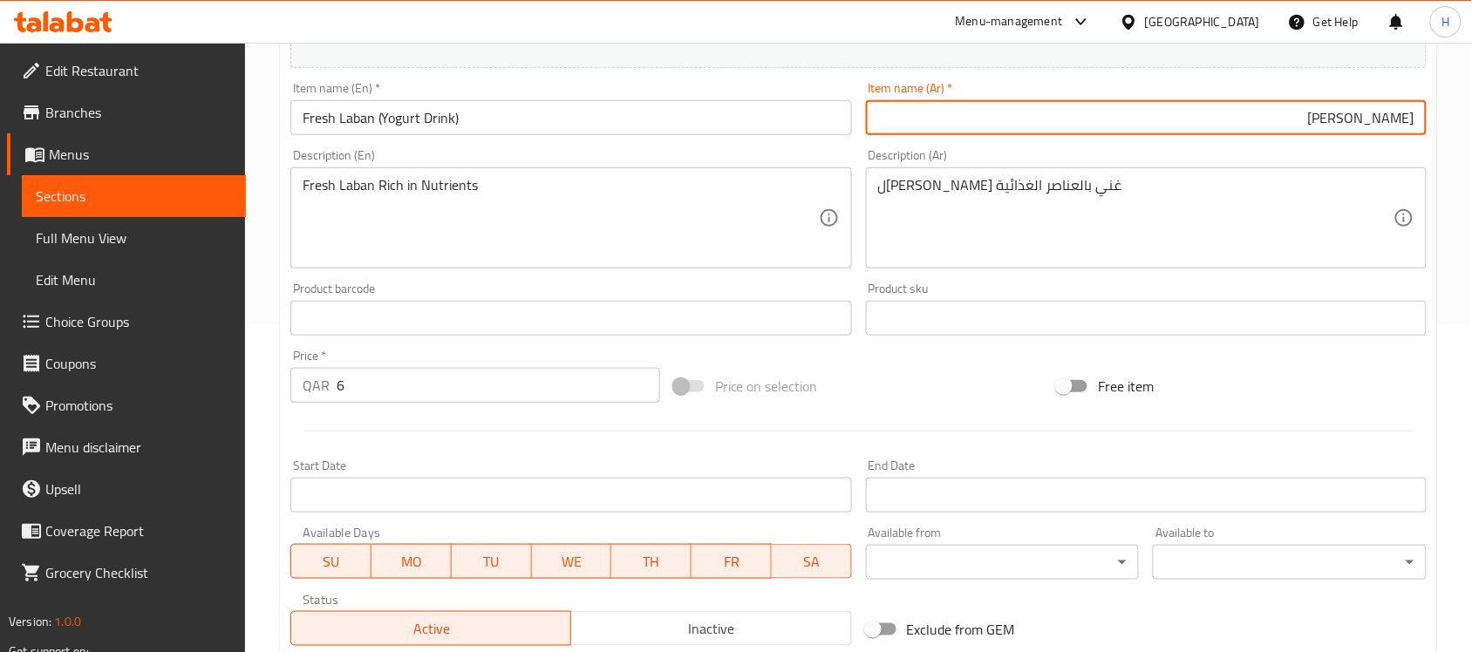
paste input "(مشروب الزبادي)"
type input "[PERSON_NAME] (مشروب الزبادي)"
click at [764, 124] on input "Fresh Laban (Yogurt Drink)" at bounding box center [570, 117] width 561 height 35
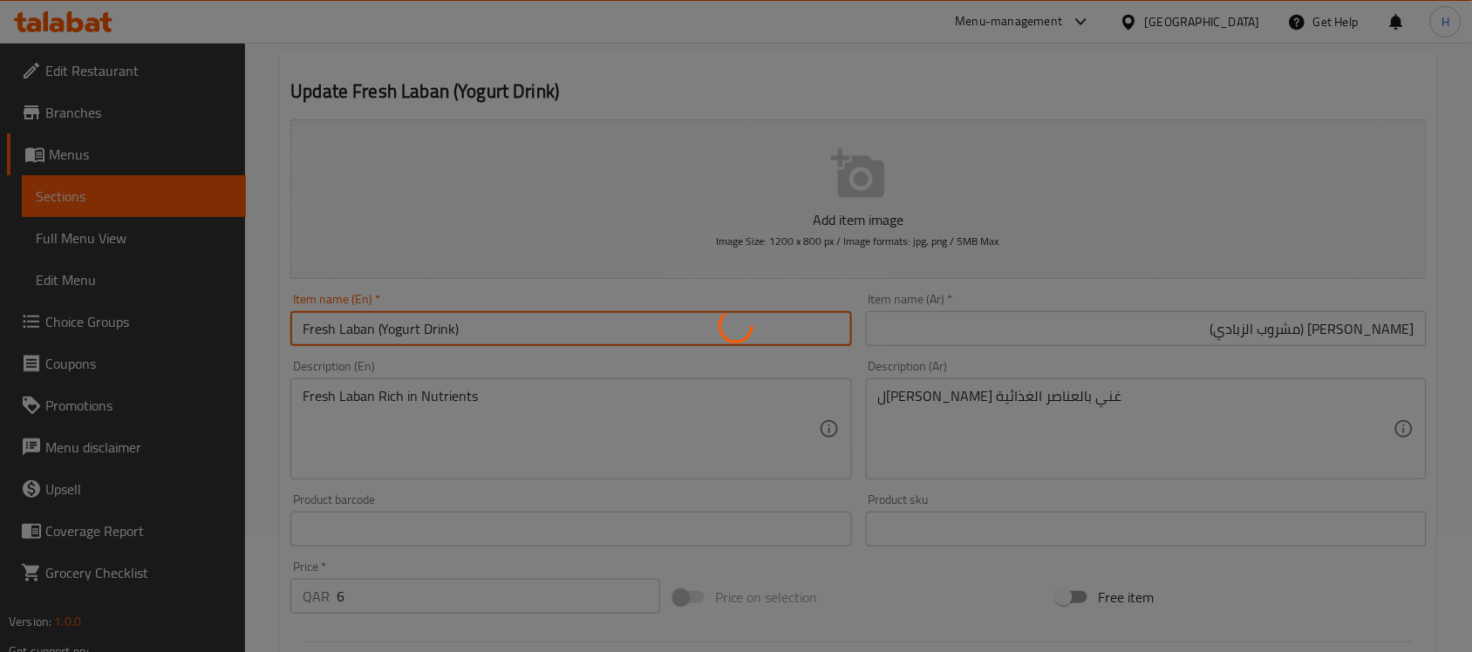
scroll to position [0, 0]
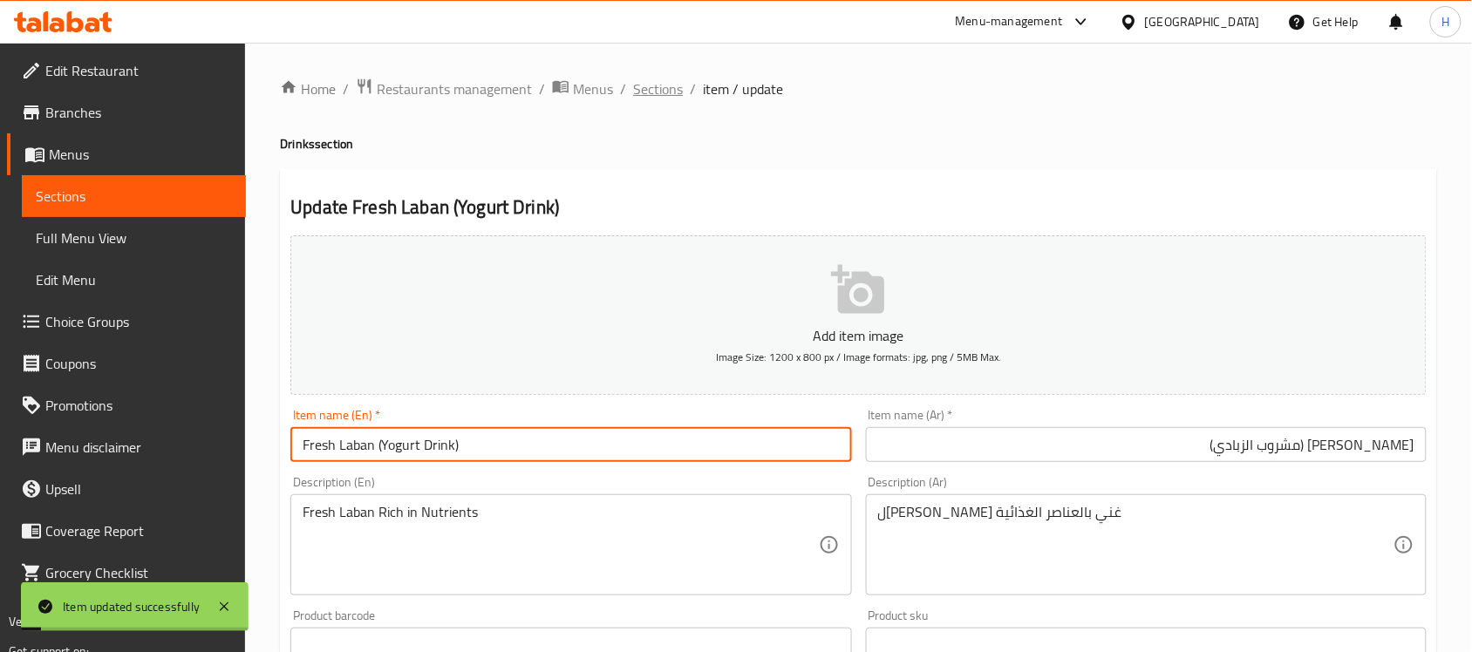
click at [659, 79] on span "Sections" at bounding box center [658, 89] width 50 height 21
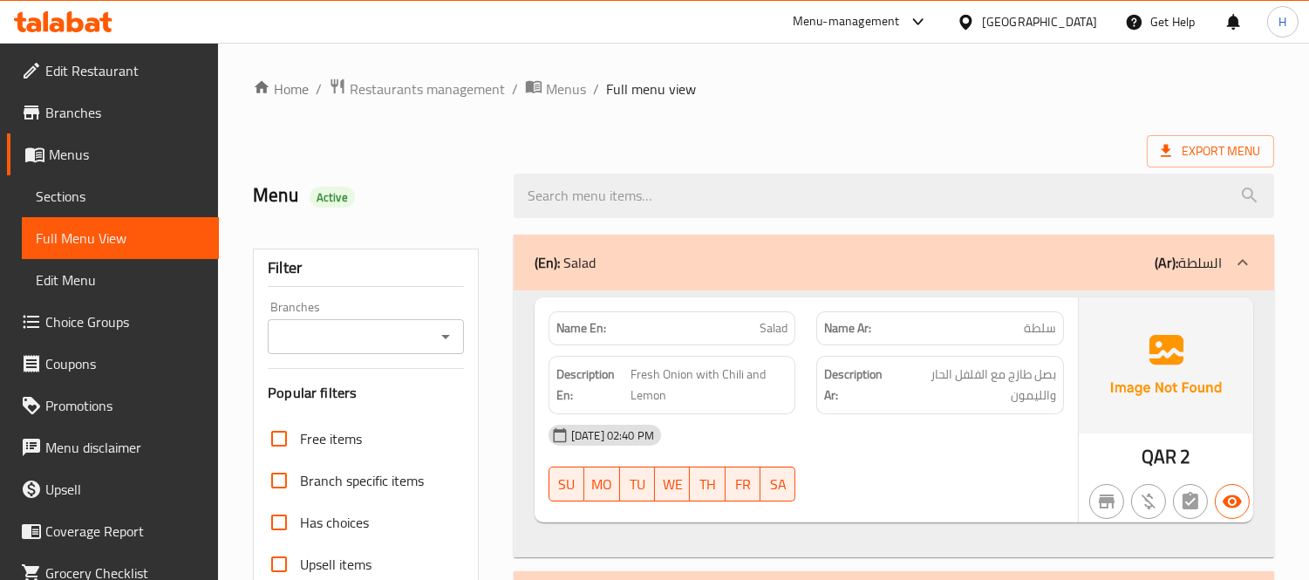
scroll to position [1745, 0]
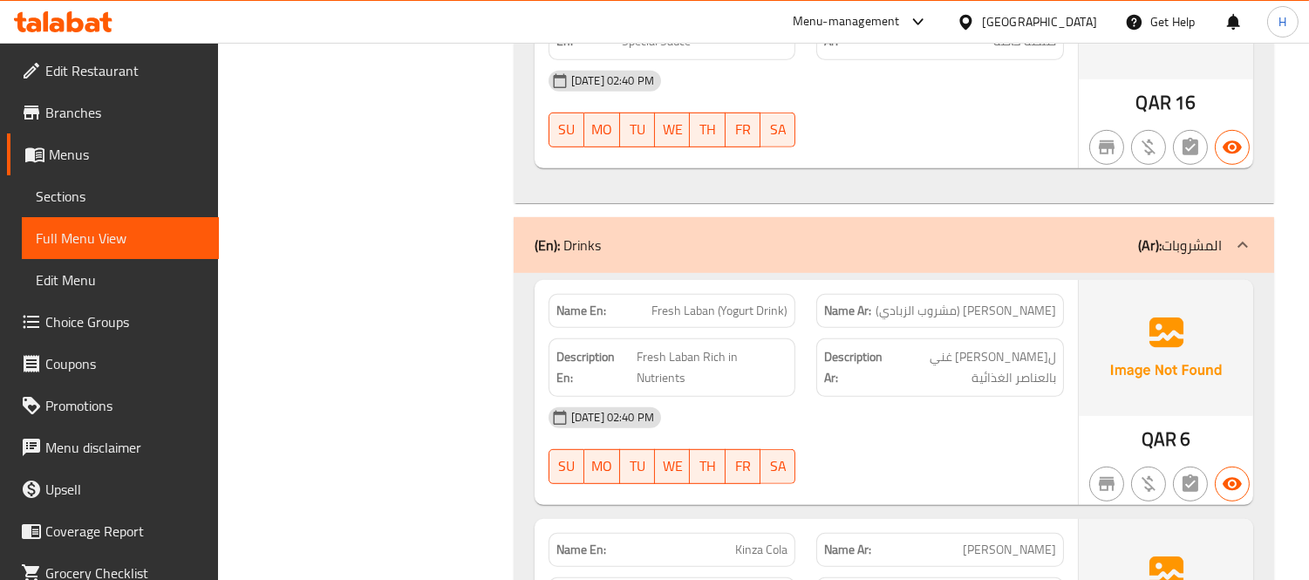
click at [801, 328] on div "Description En: Fresh Laban Rich in Nutrients" at bounding box center [672, 367] width 269 height 79
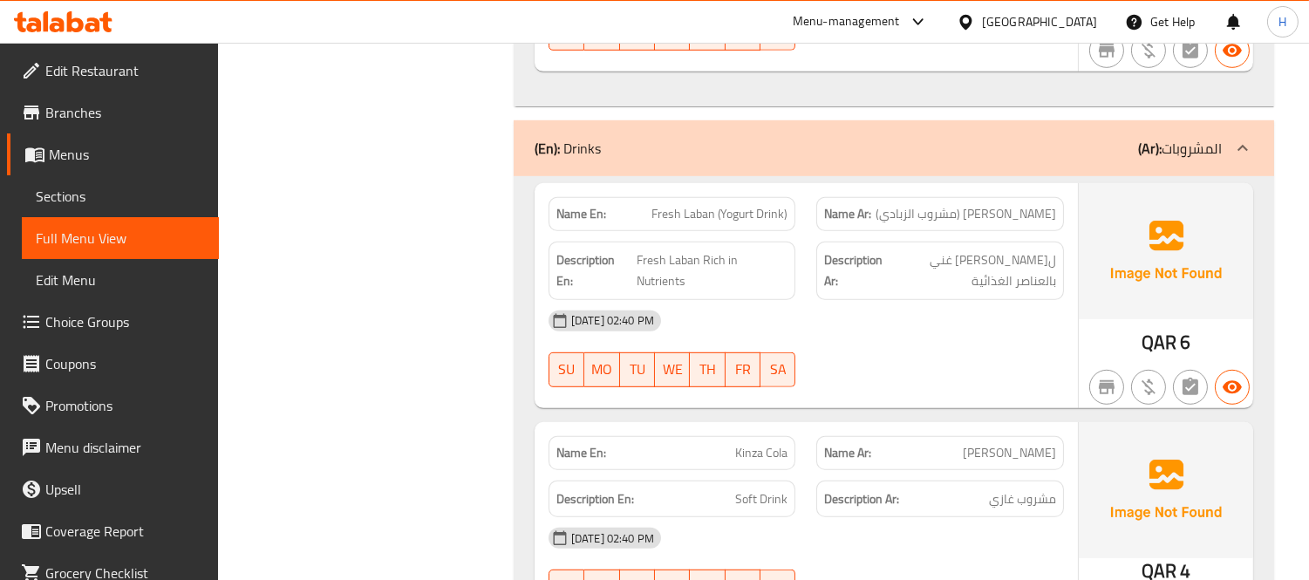
click at [823, 255] on div "Description Ar: لبن طازج غني بالعناصر الغذائية" at bounding box center [940, 271] width 248 height 58
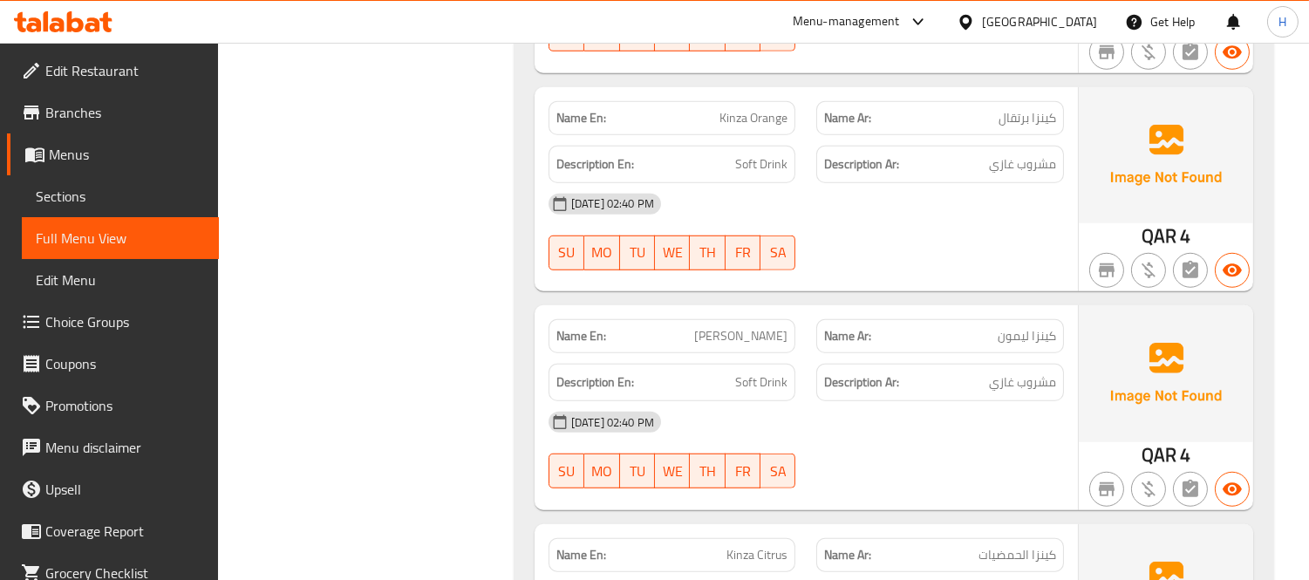
scroll to position [2423, 0]
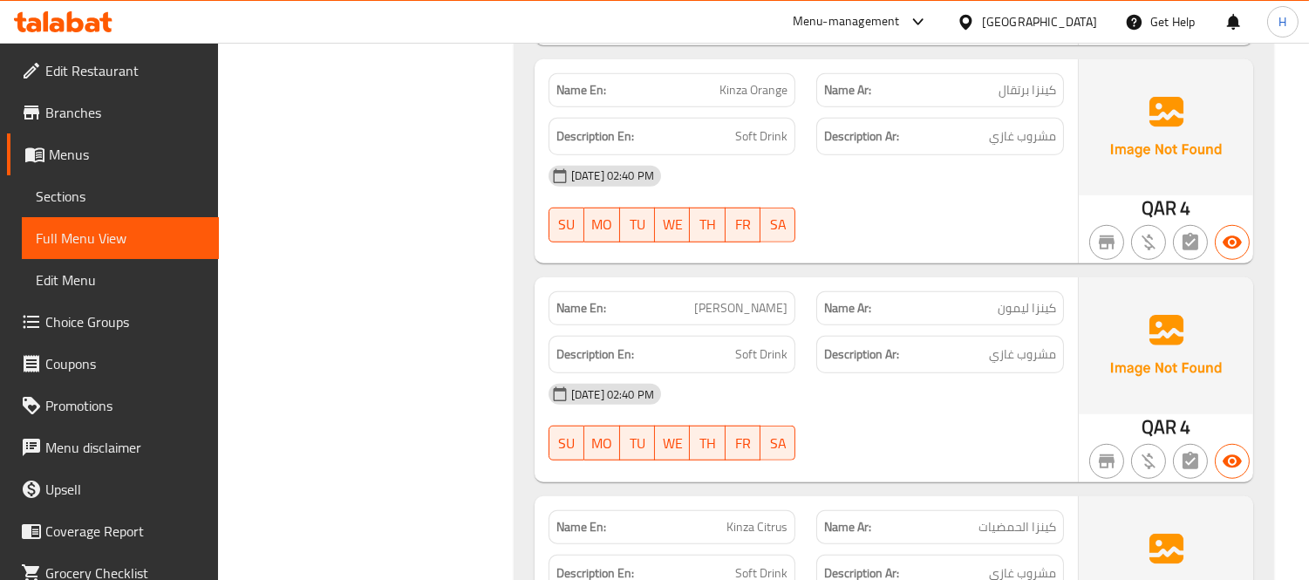
click at [769, 299] on span "[PERSON_NAME]" at bounding box center [740, 308] width 93 height 18
copy span "[PERSON_NAME]"
click at [753, 518] on span "Kinza Citrus" at bounding box center [757, 527] width 61 height 18
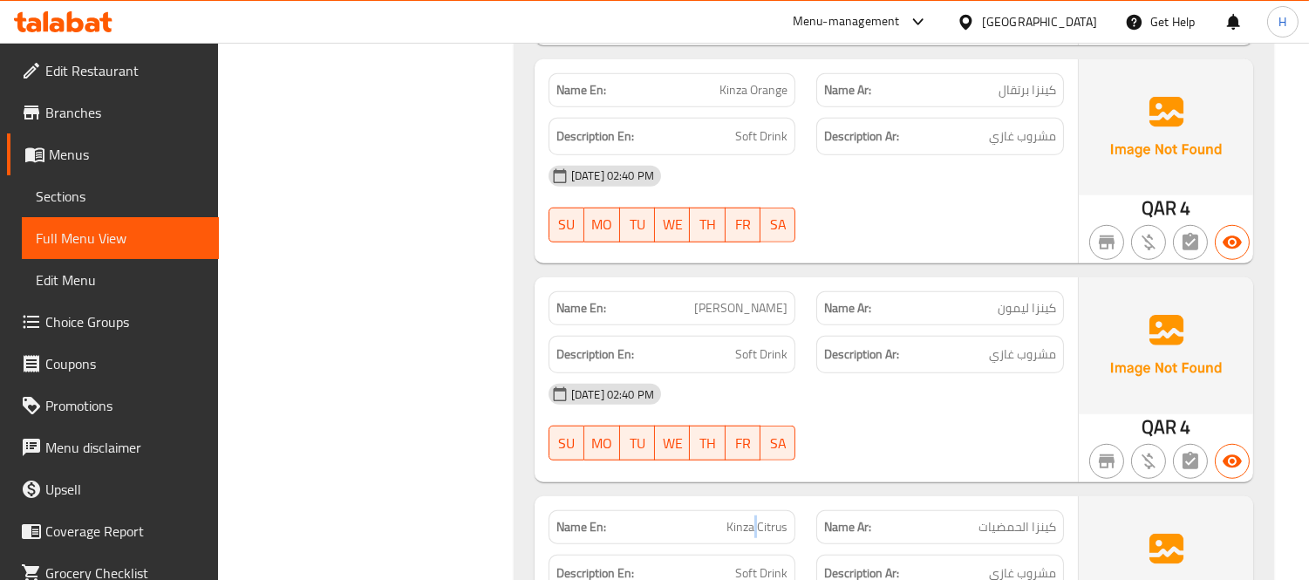
click at [753, 518] on span "Kinza Citrus" at bounding box center [757, 527] width 61 height 18
copy span "Kinza Citrus"
click at [809, 373] on div "[DATE] 02:40 PM" at bounding box center [806, 394] width 536 height 42
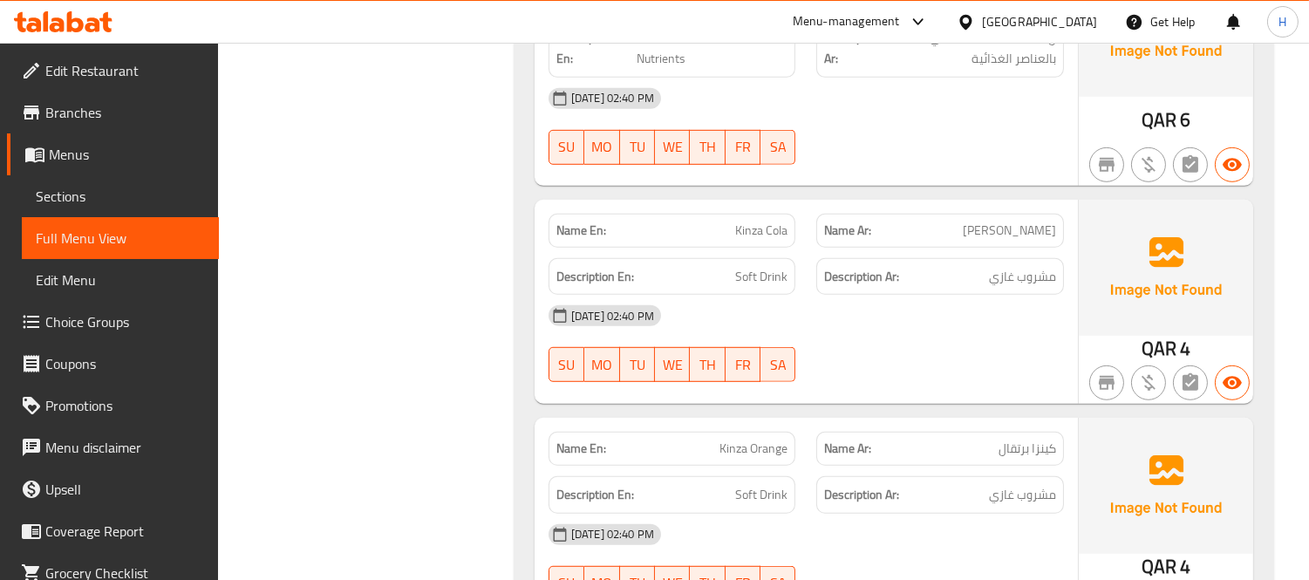
scroll to position [2036, 0]
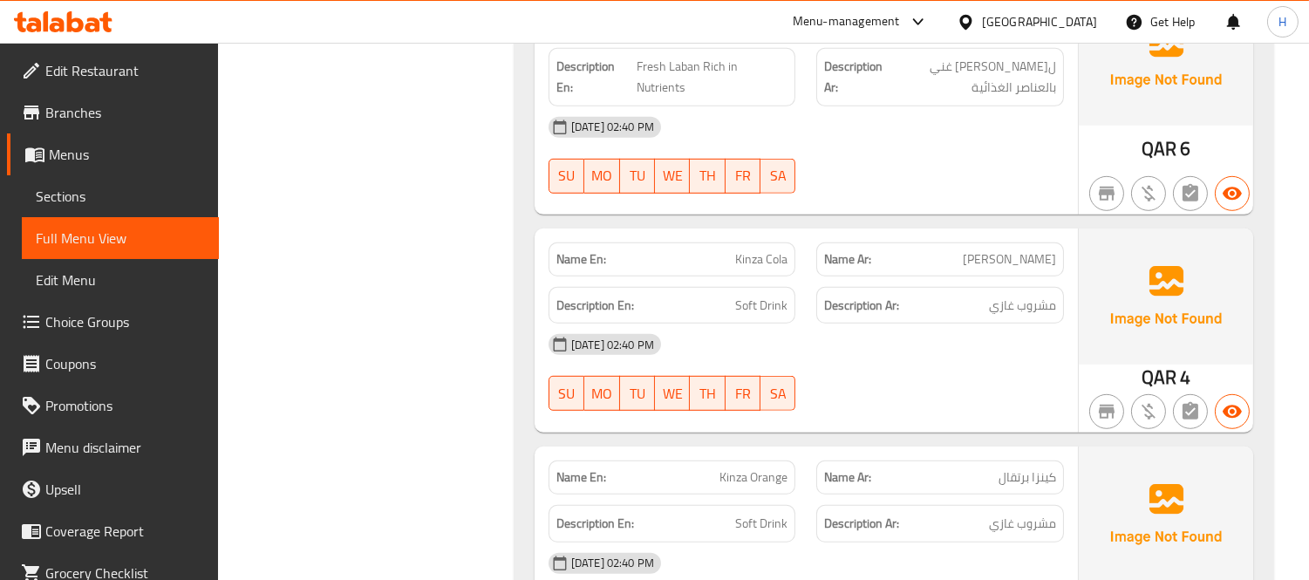
click at [745, 250] on span "Kinza Cola" at bounding box center [761, 259] width 52 height 18
copy span "Kinza Cola"
click at [770, 295] on span "Soft Drink" at bounding box center [761, 306] width 52 height 22
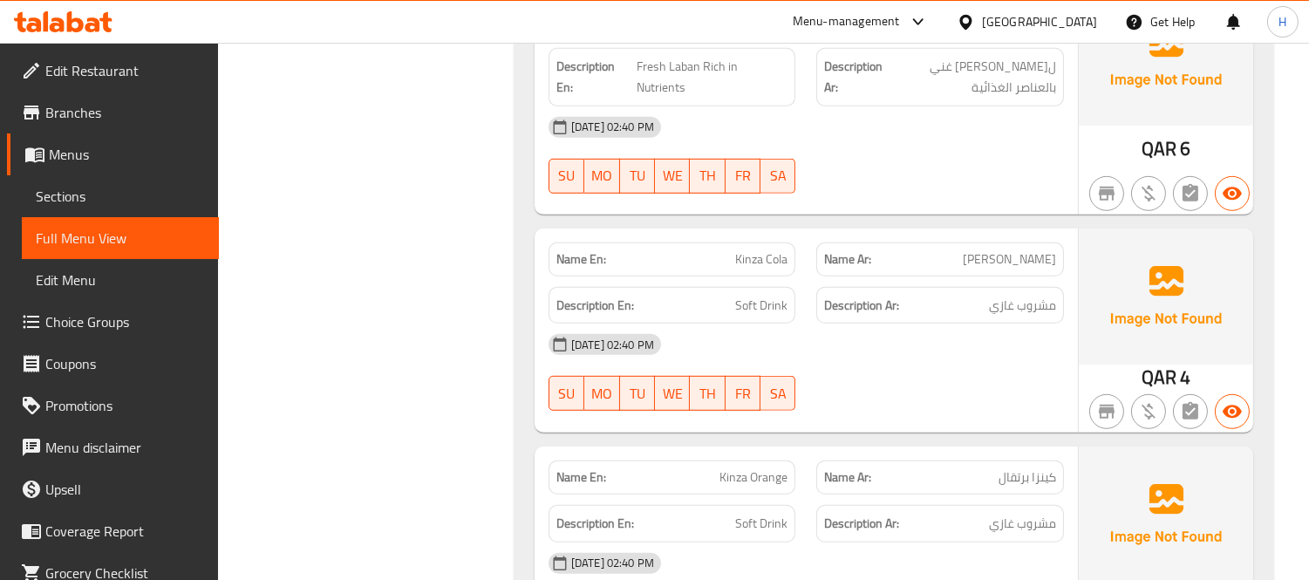
click at [822, 324] on div "[DATE] 02:40 PM" at bounding box center [806, 345] width 536 height 42
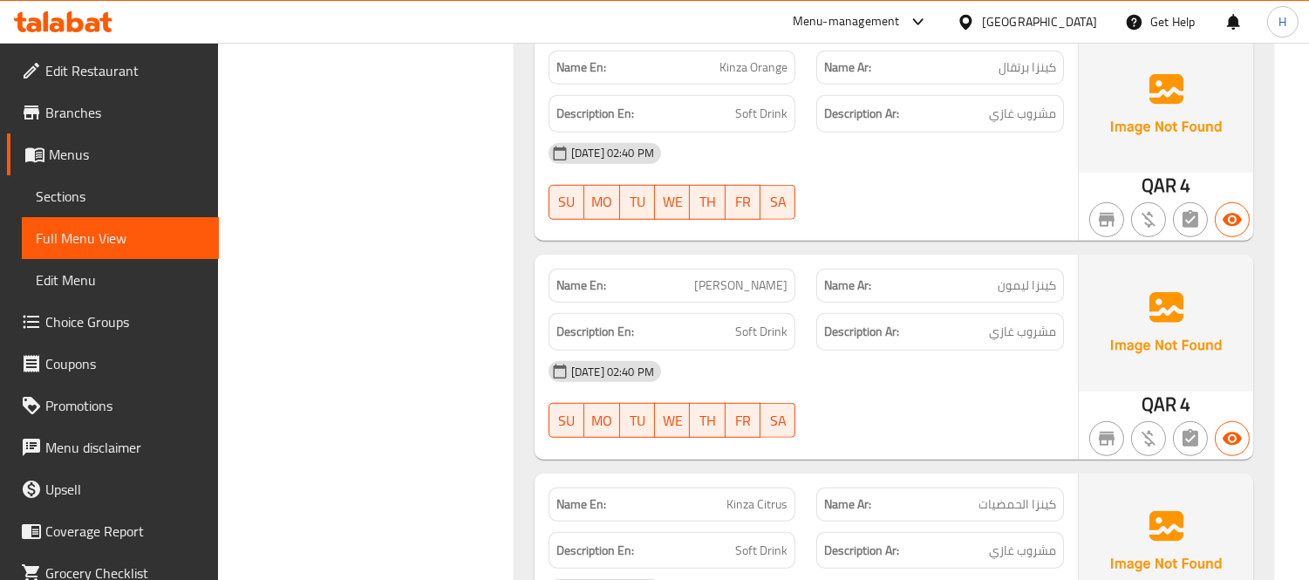
scroll to position [2371, 0]
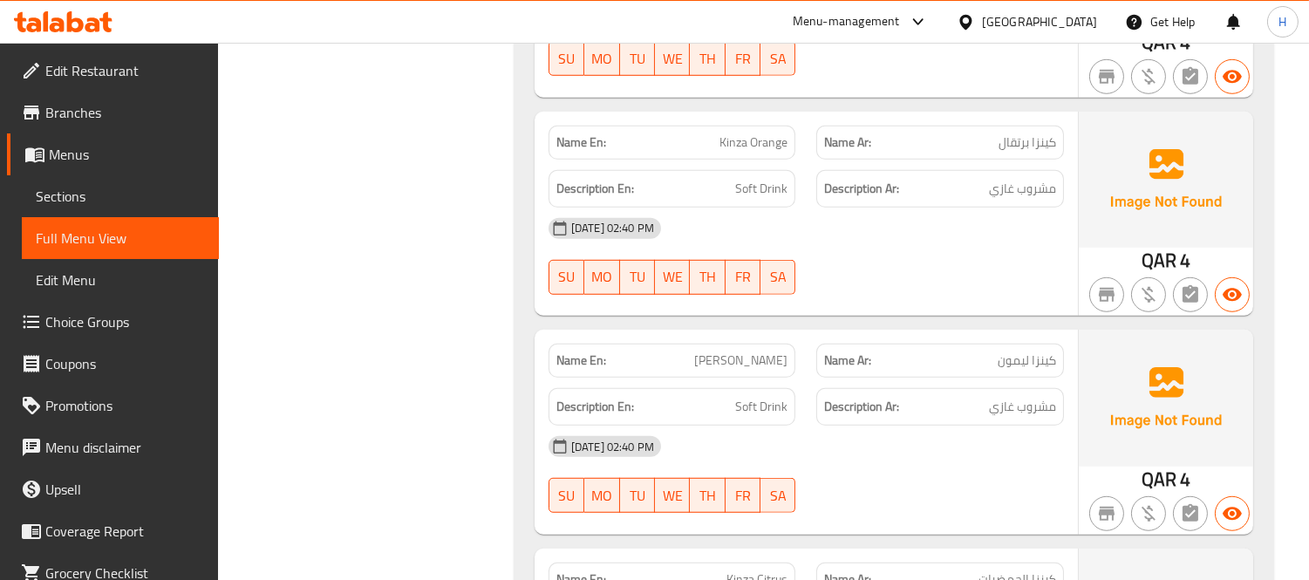
click at [782, 333] on div "Name En: Kinza Lemon" at bounding box center [672, 360] width 269 height 55
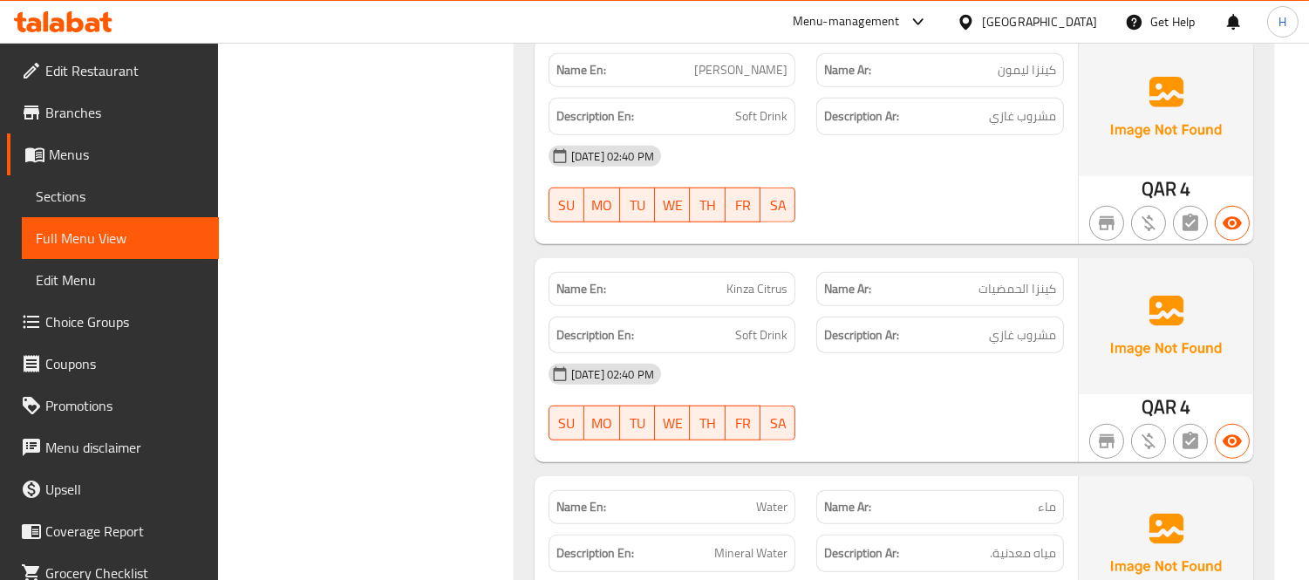
scroll to position [2662, 0]
click at [764, 279] on span "Kinza Citrus" at bounding box center [757, 288] width 61 height 18
copy span "Kinza Citrus"
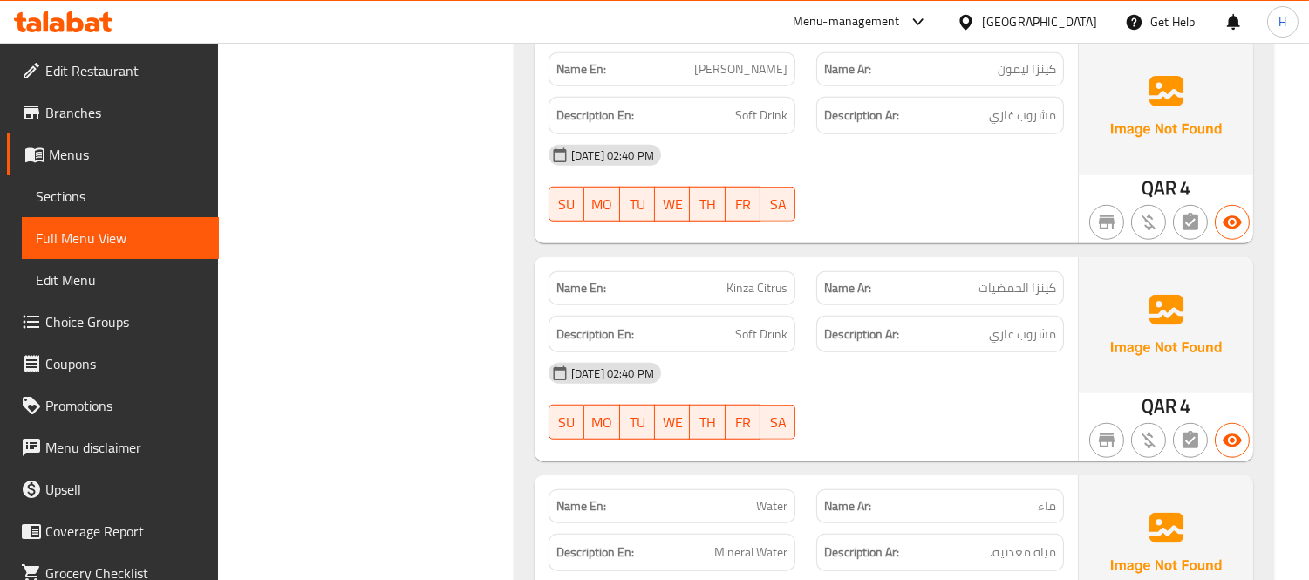
click at [832, 257] on div "Name En: Kinza Citrus Name Ar: كينزا الحمضيات Description En: Soft Drink Descri…" at bounding box center [806, 359] width 543 height 204
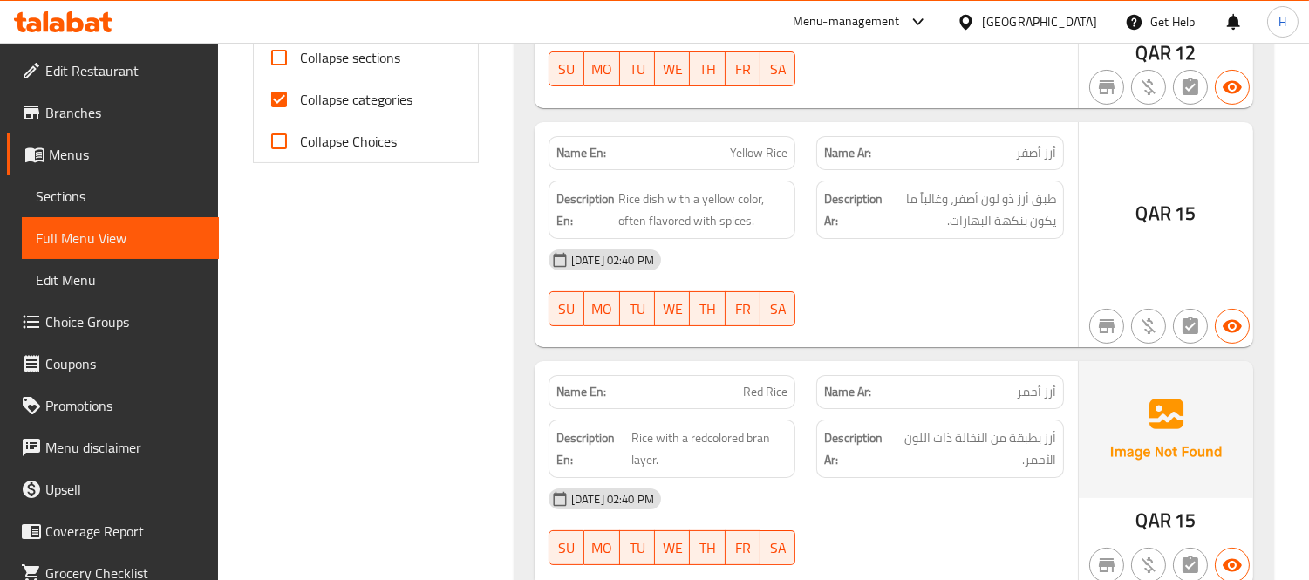
scroll to position [724, 0]
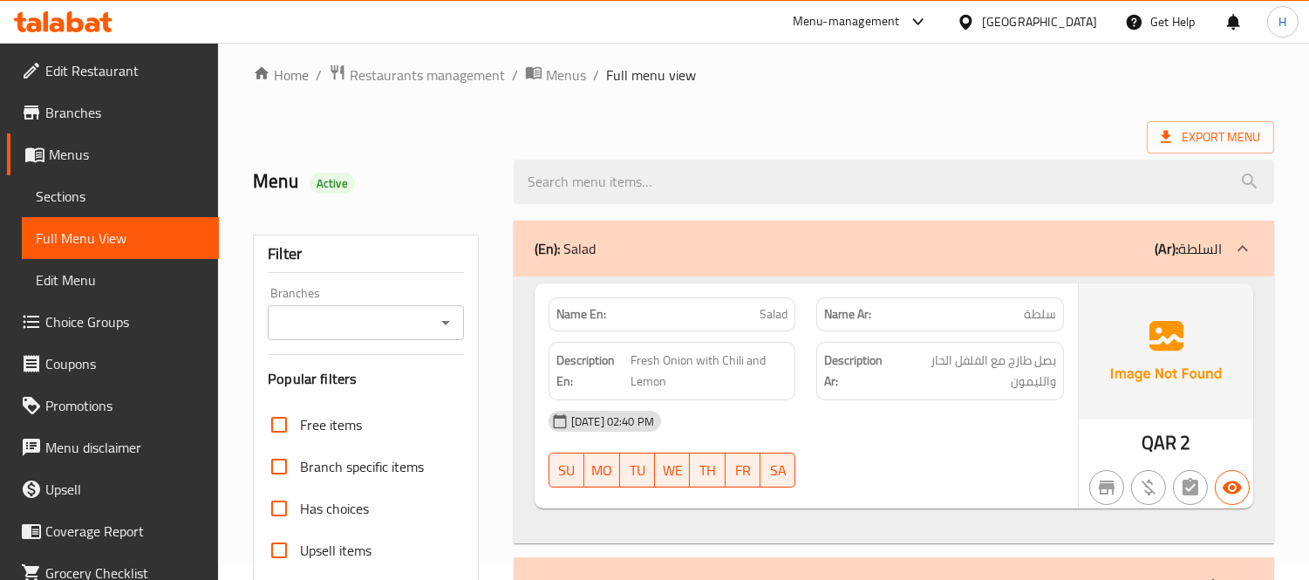
scroll to position [387, 0]
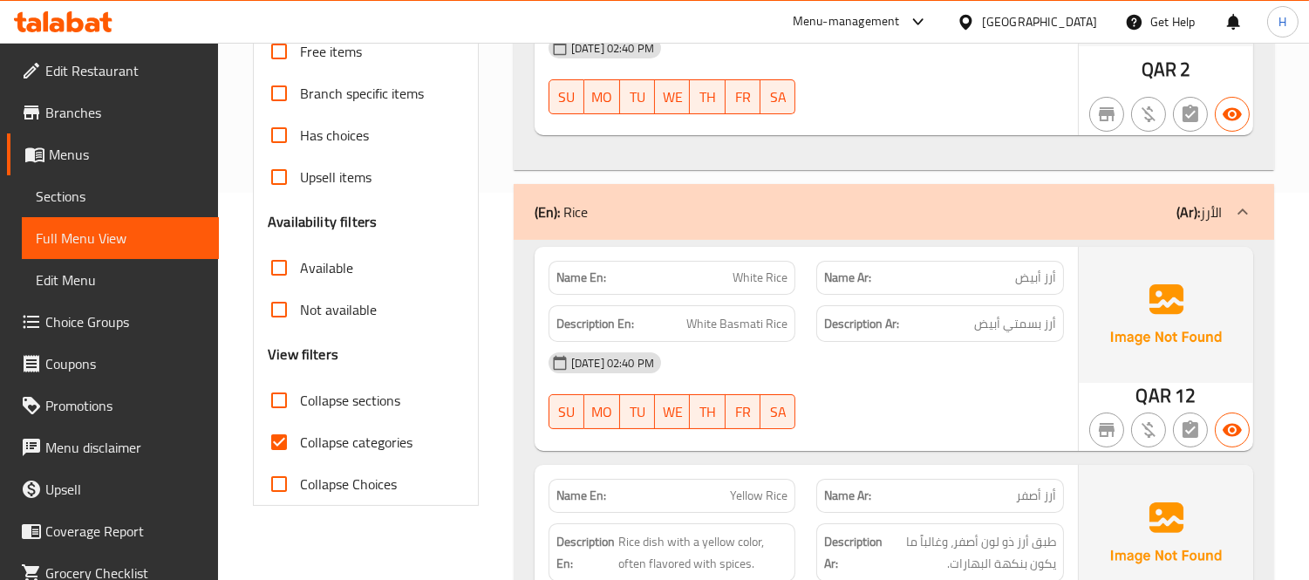
drag, startPoint x: 275, startPoint y: 436, endPoint x: 642, endPoint y: 378, distance: 371.8
click at [276, 431] on input "Collapse categories" at bounding box center [279, 442] width 42 height 42
checkbox input "false"
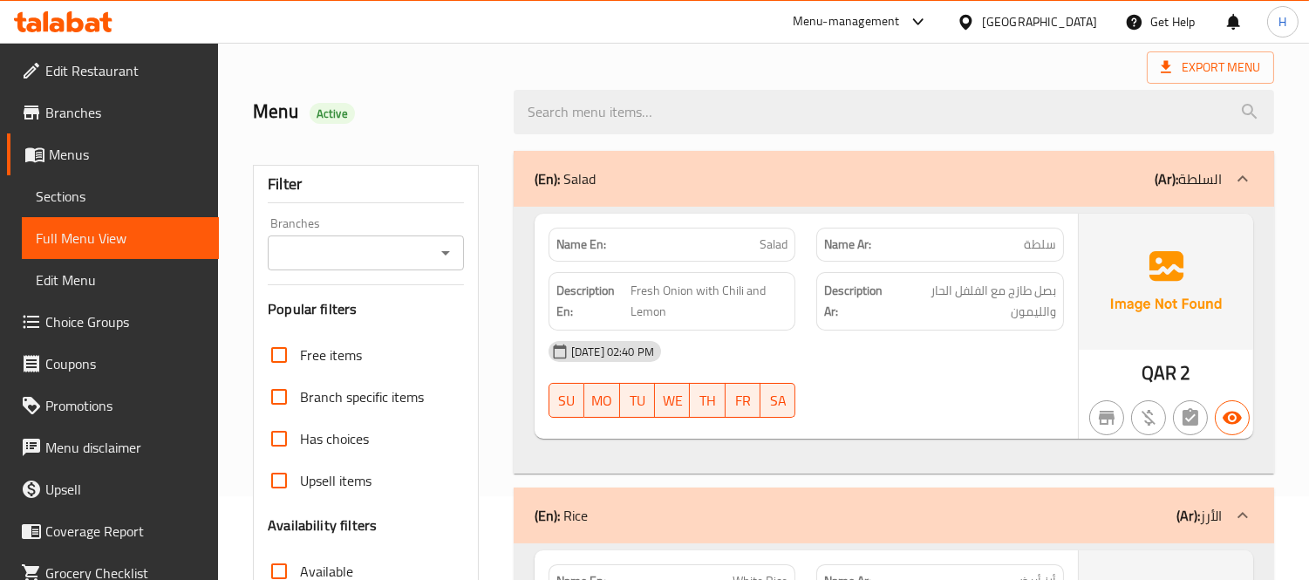
scroll to position [0, 0]
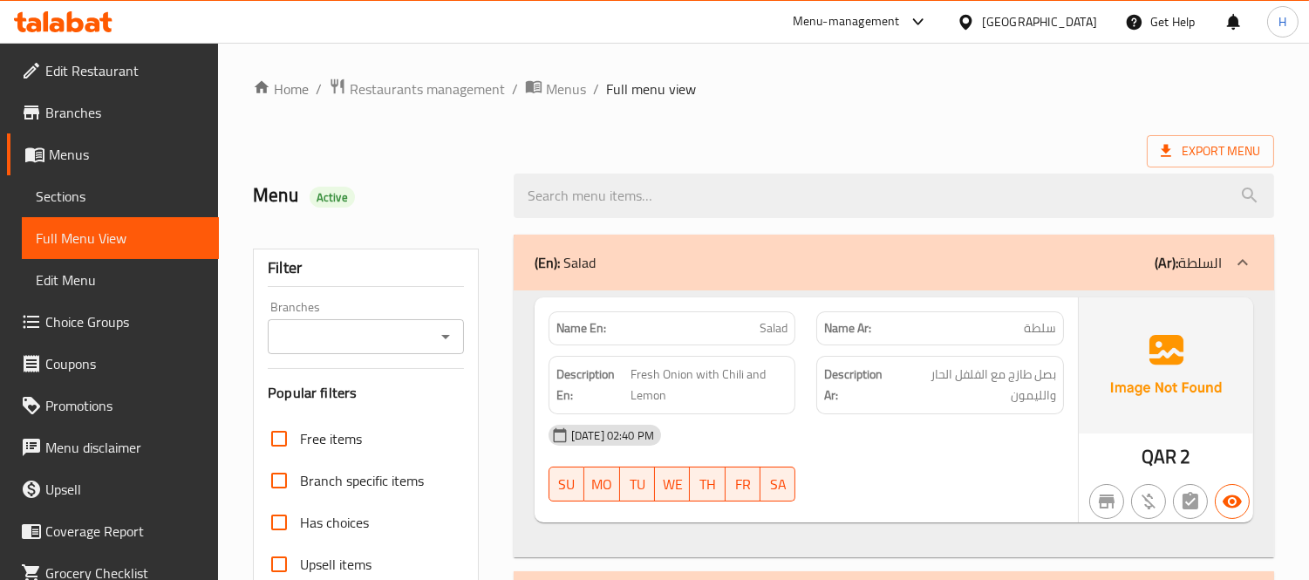
click at [112, 304] on link "Choice Groups" at bounding box center [113, 322] width 212 height 42
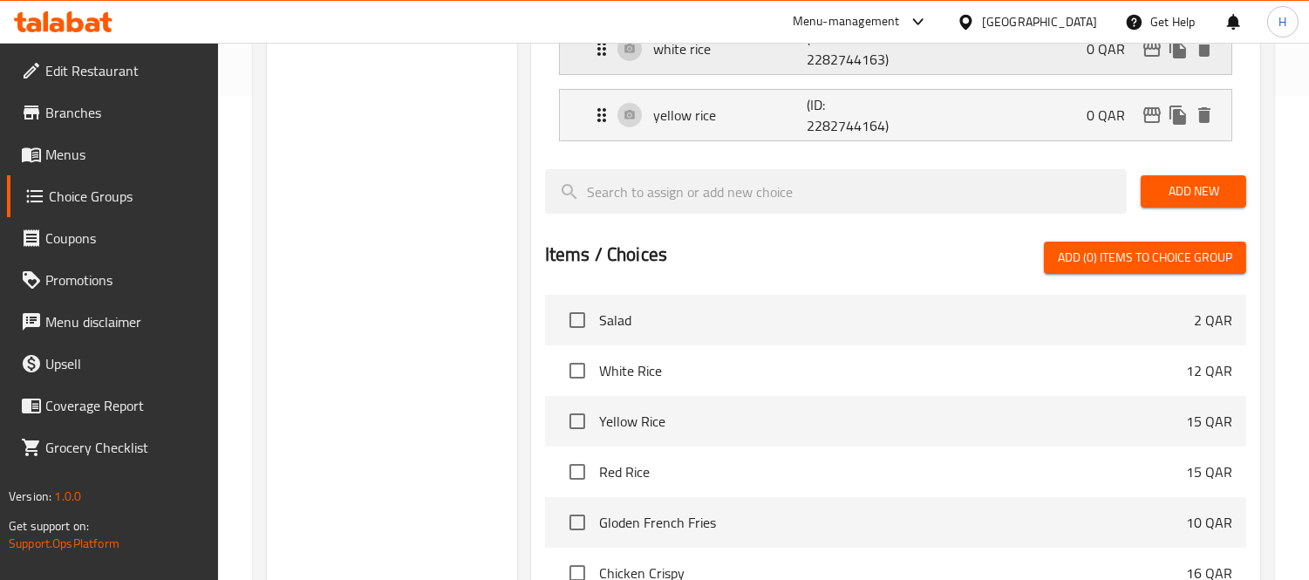
scroll to position [194, 0]
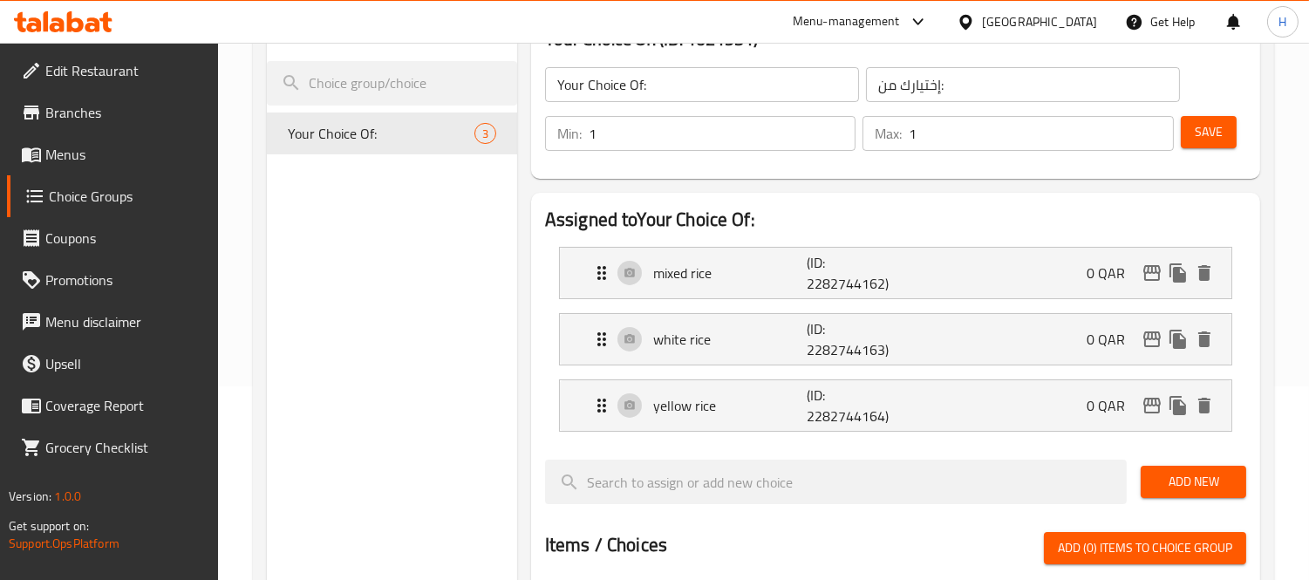
click at [70, 145] on span "Menus" at bounding box center [125, 154] width 160 height 21
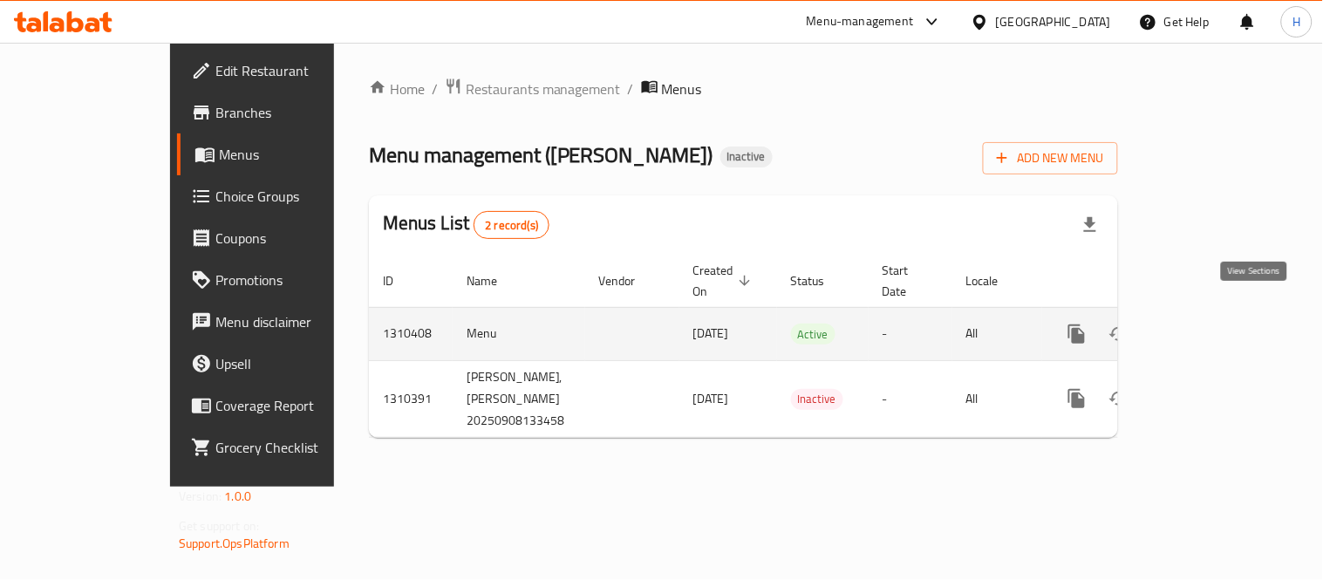
click at [1213, 324] on icon "enhanced table" at bounding box center [1202, 334] width 21 height 21
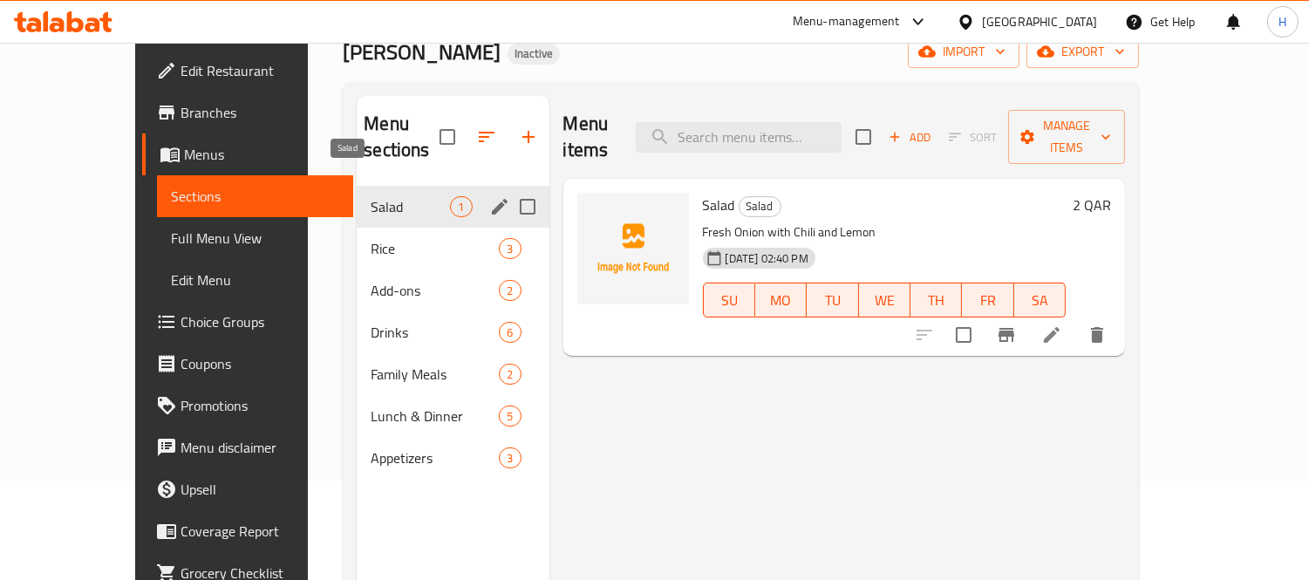
scroll to position [244, 0]
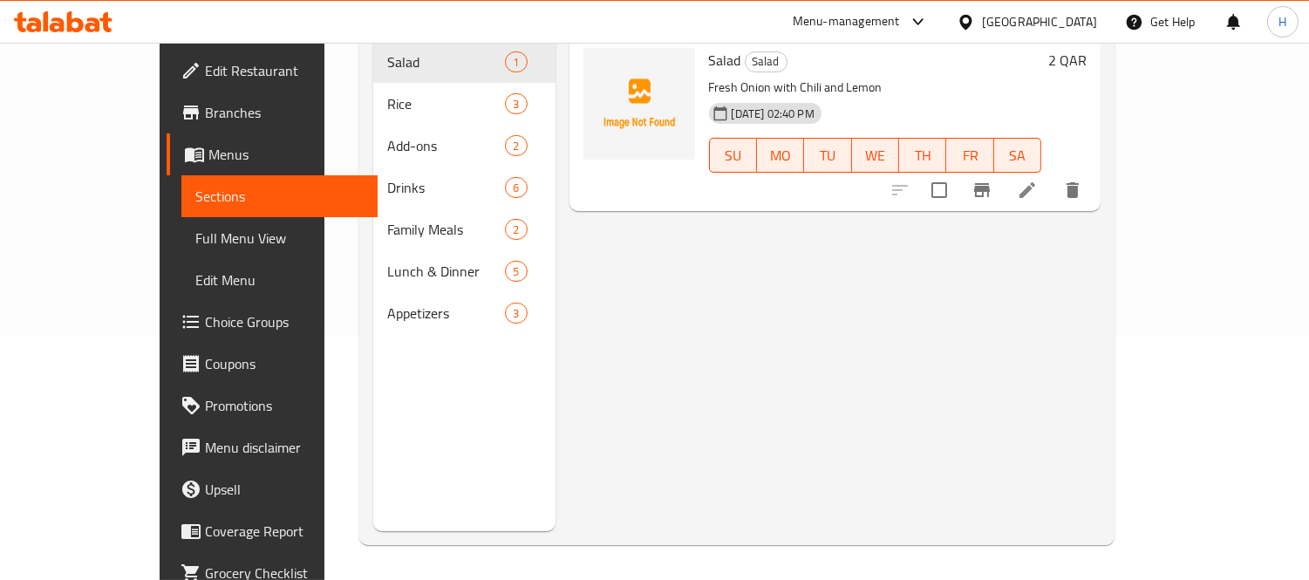
click at [195, 234] on span "Full Menu View" at bounding box center [279, 238] width 169 height 21
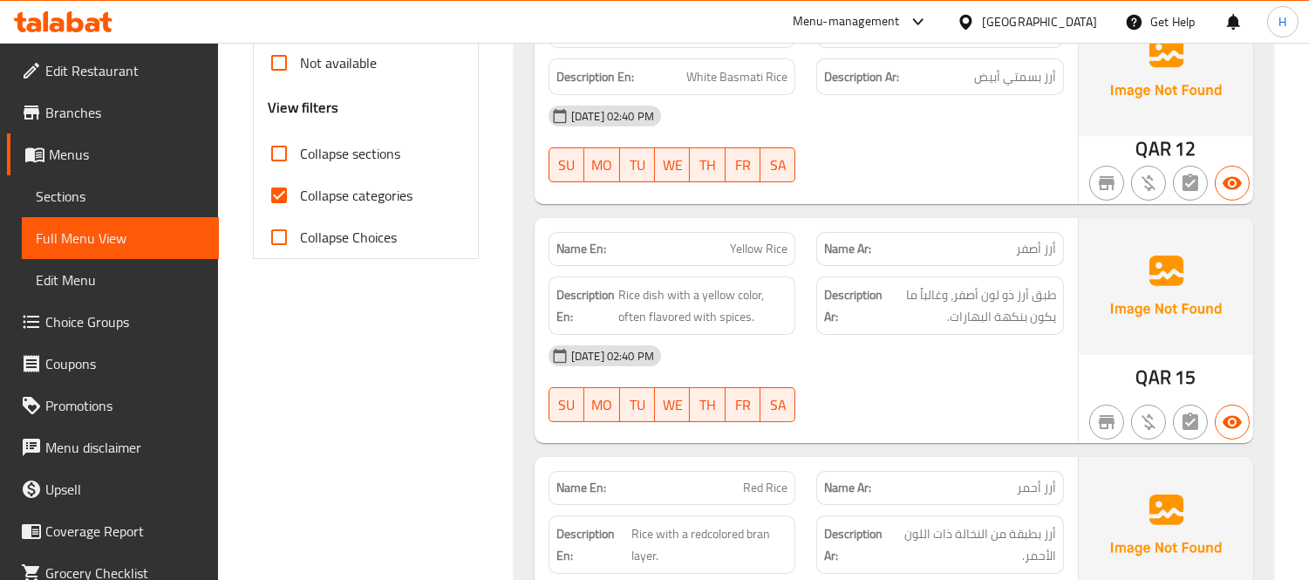
scroll to position [632, 0]
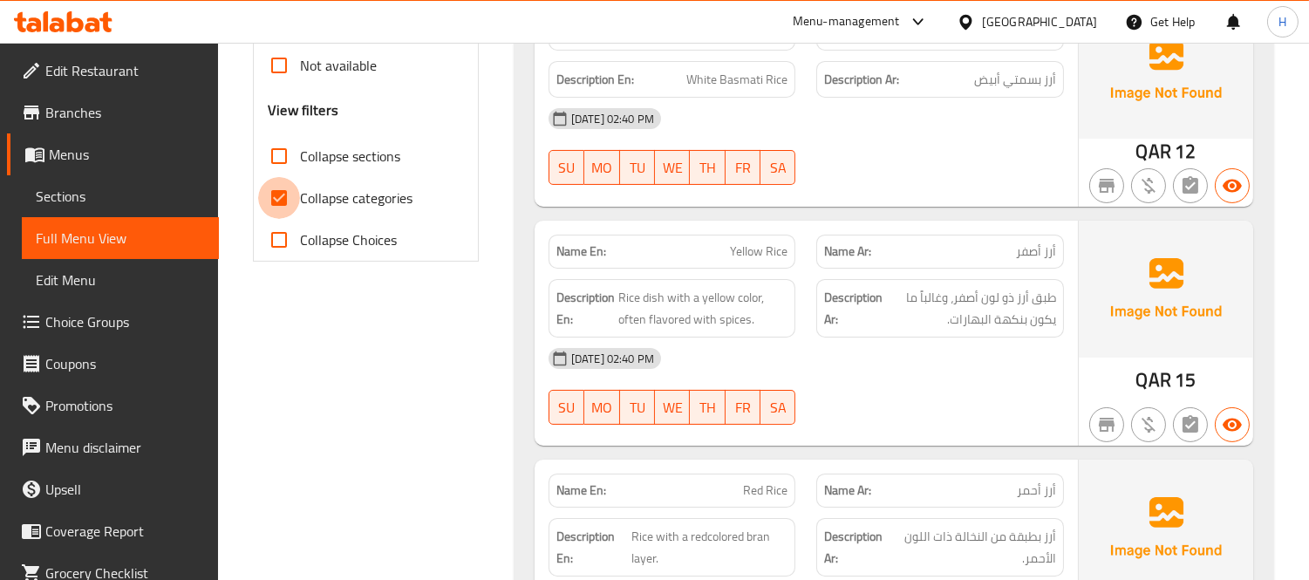
click at [279, 194] on input "Collapse categories" at bounding box center [279, 198] width 42 height 42
checkbox input "false"
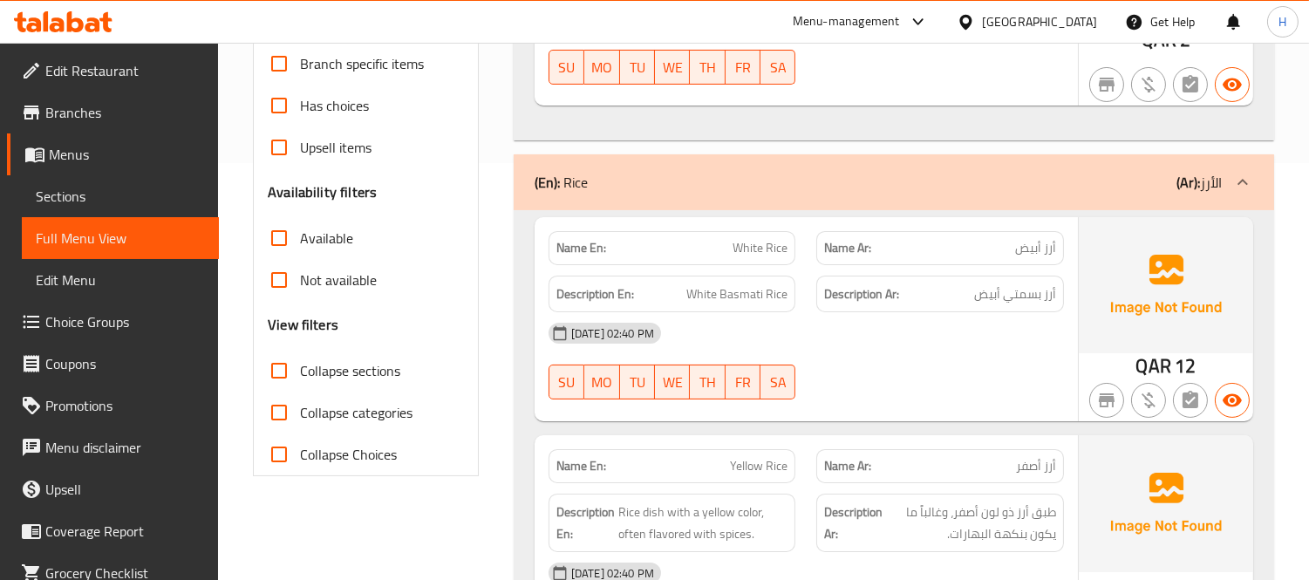
scroll to position [147, 0]
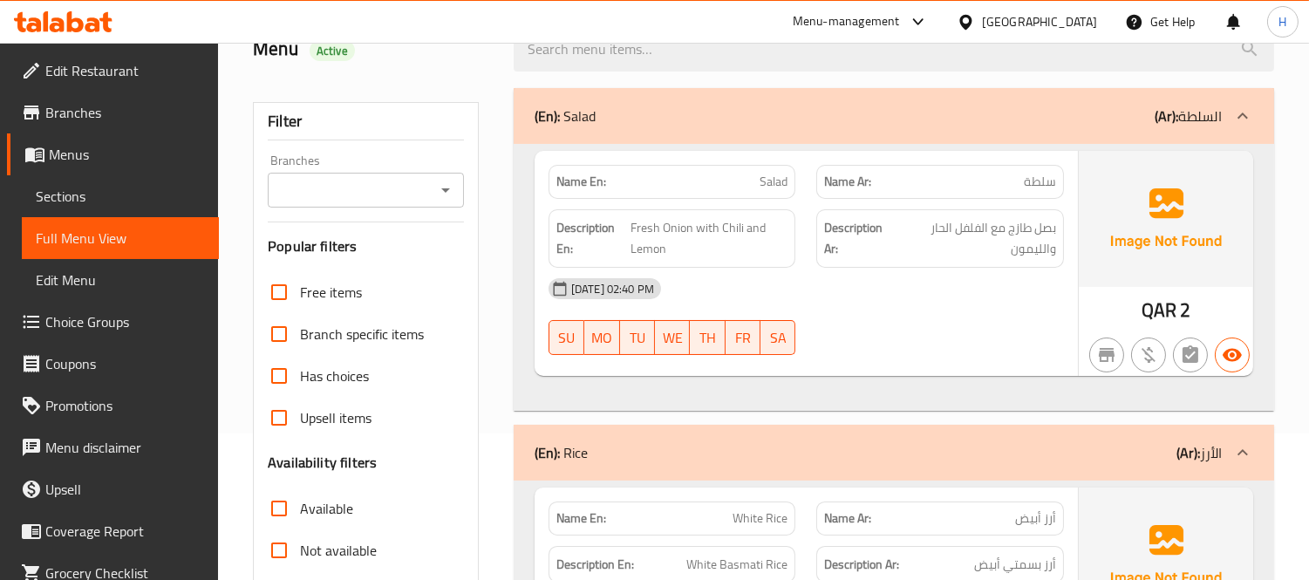
click at [814, 332] on div "[DATE] 02:40 PM SU MO TU WE TH FR SA" at bounding box center [806, 317] width 536 height 98
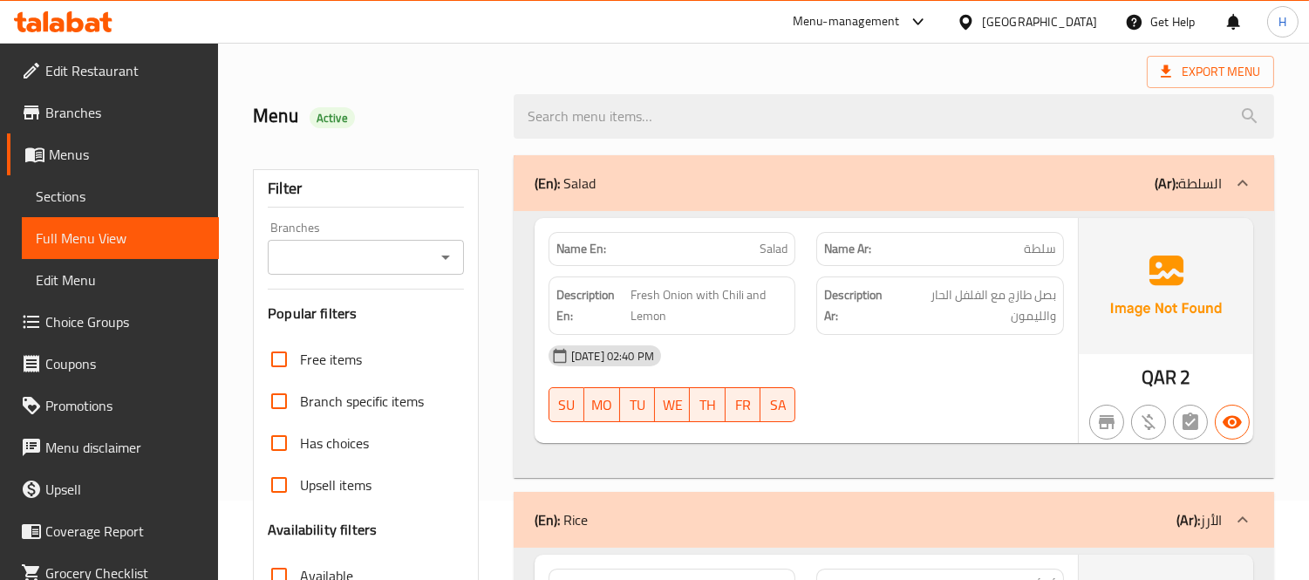
scroll to position [2011, 0]
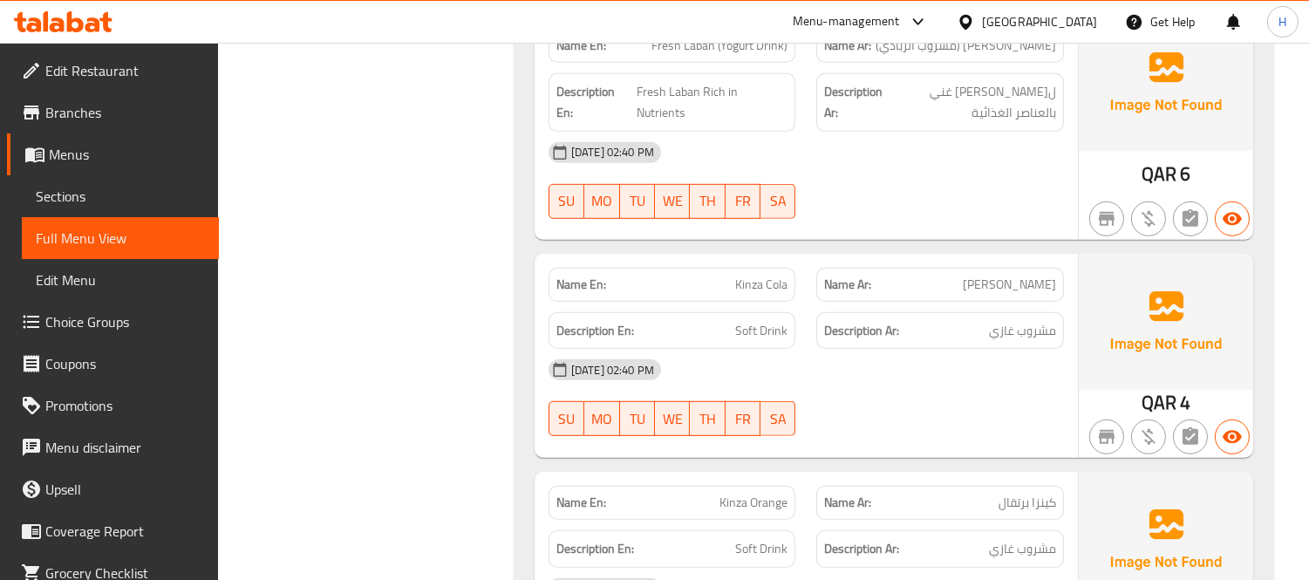
click at [774, 320] on span "Soft Drink" at bounding box center [761, 331] width 52 height 22
click at [792, 349] on div "[DATE] 02:40 PM" at bounding box center [806, 370] width 536 height 42
click at [93, 62] on span "Edit Restaurant" at bounding box center [125, 70] width 160 height 21
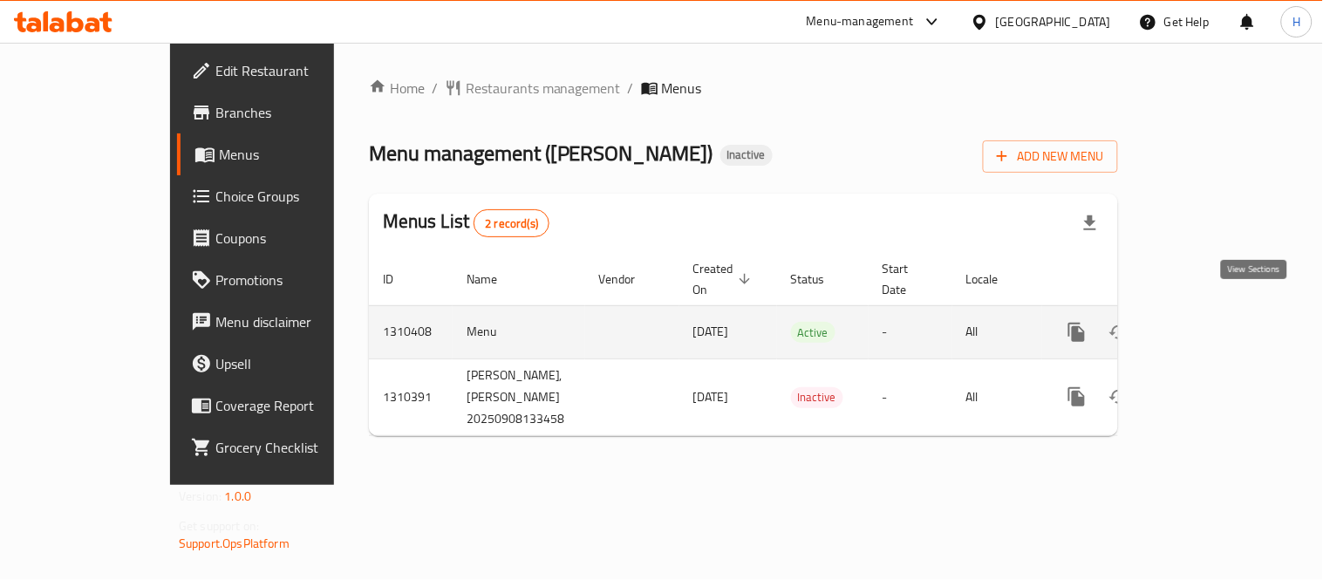
click at [1213, 322] on icon "enhanced table" at bounding box center [1202, 332] width 21 height 21
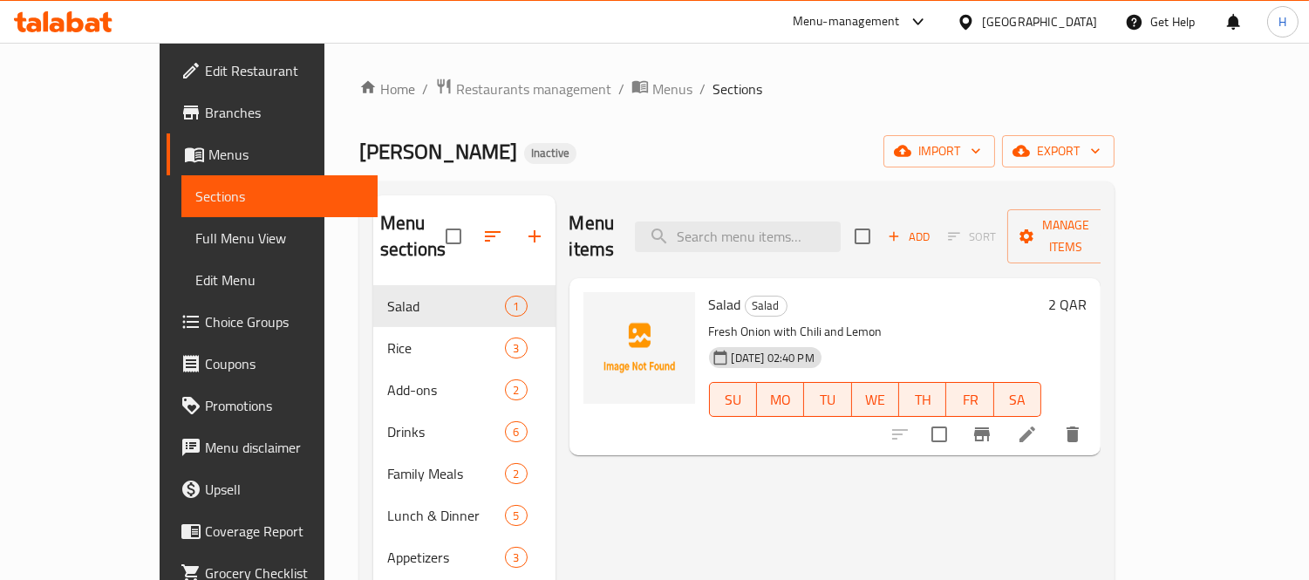
click at [195, 242] on span "Full Menu View" at bounding box center [279, 238] width 169 height 21
